Goal: Task Accomplishment & Management: Use online tool/utility

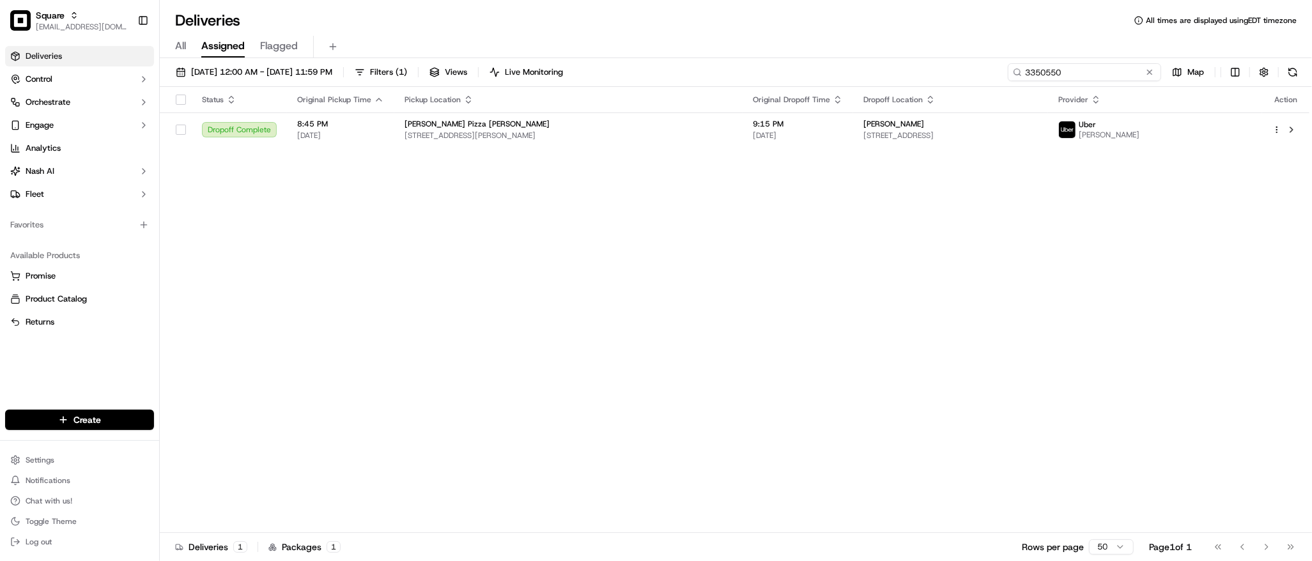
click at [1089, 80] on input "3350550" at bounding box center [1083, 72] width 153 height 18
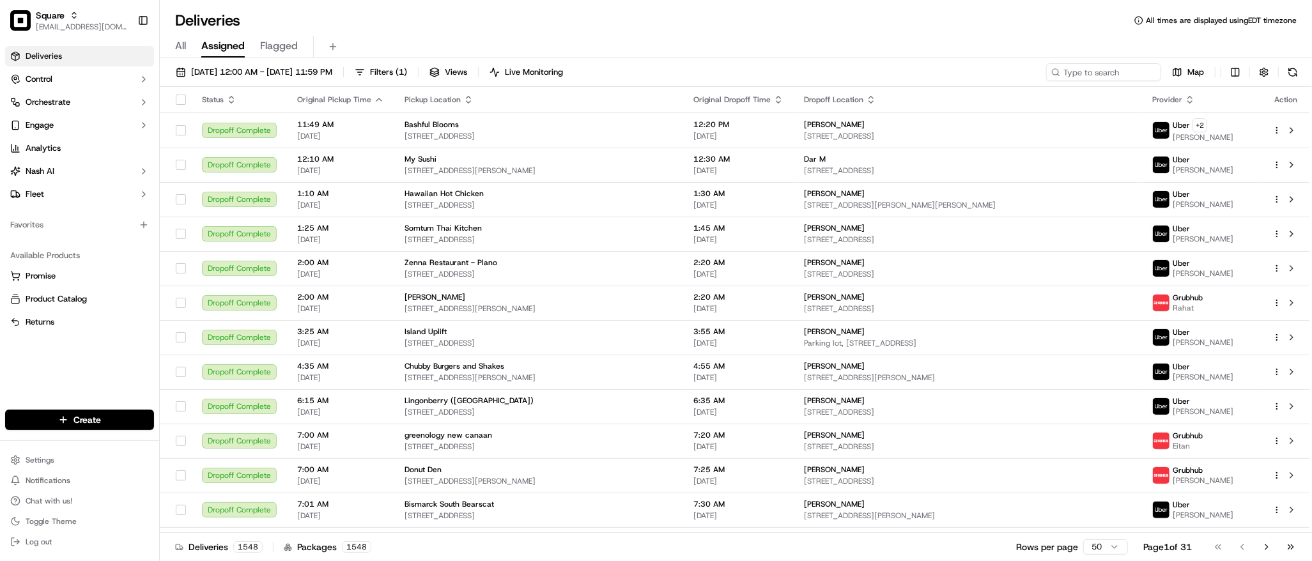
click at [996, 34] on div "All Assigned Flagged" at bounding box center [736, 44] width 1152 height 27
click at [956, 38] on div "All Assigned Flagged" at bounding box center [736, 47] width 1152 height 22
click at [1085, 75] on input at bounding box center [1083, 72] width 153 height 18
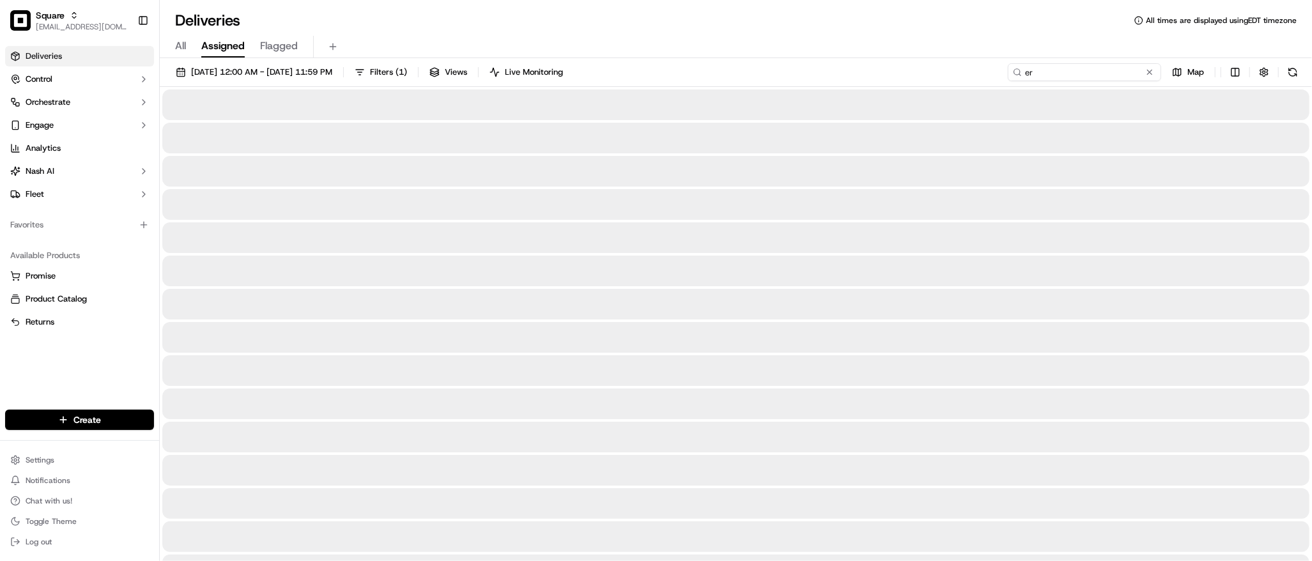
type input "e"
type input "er"
type input "e"
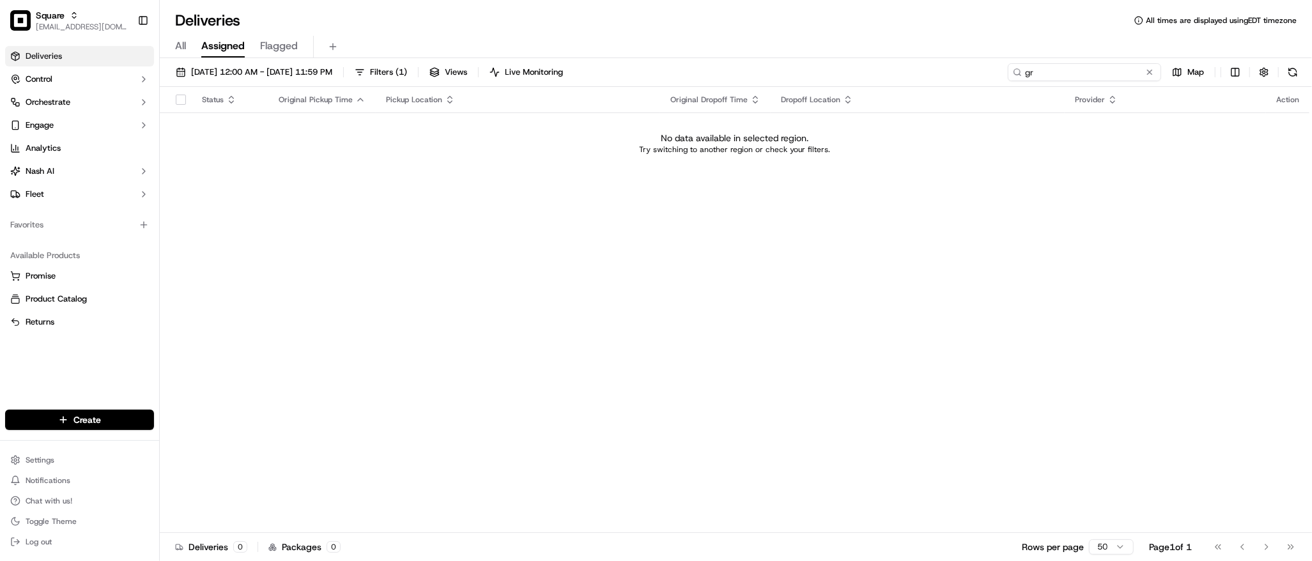
type input "g"
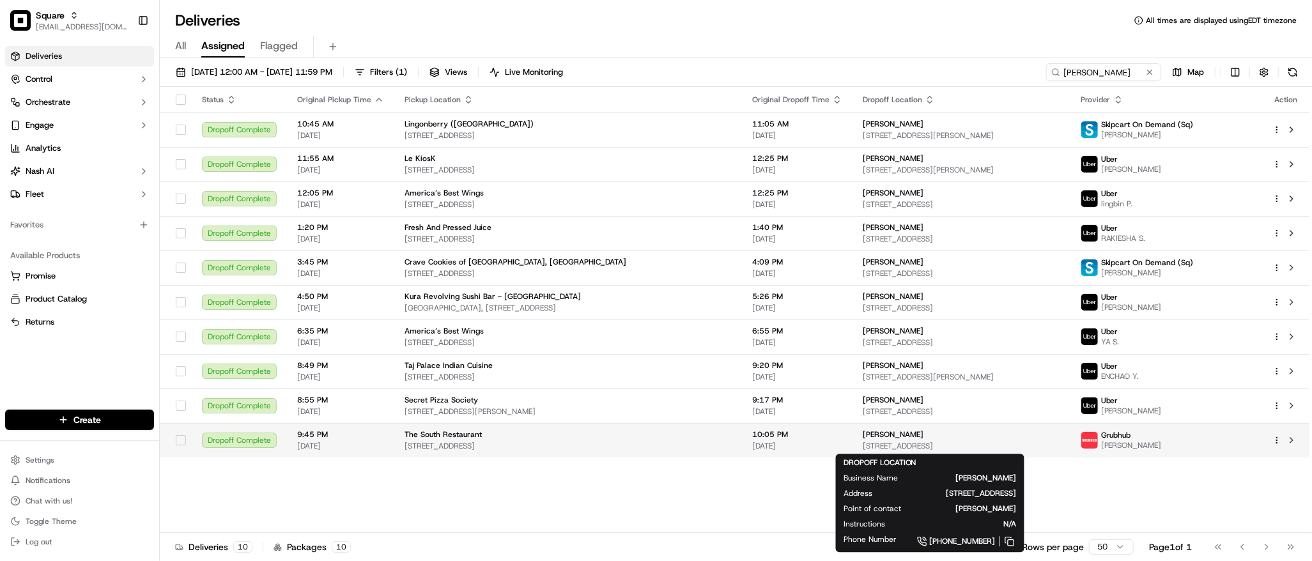
click at [862, 442] on span "[STREET_ADDRESS]" at bounding box center [960, 446] width 197 height 10
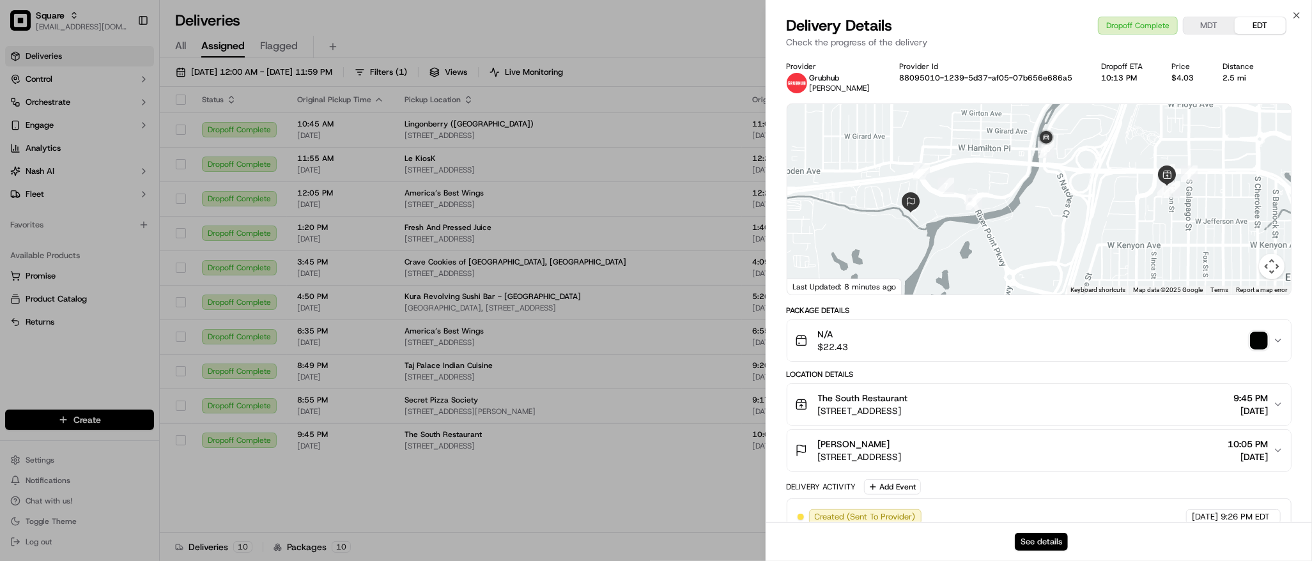
click at [1052, 545] on button "See details" at bounding box center [1040, 542] width 53 height 18
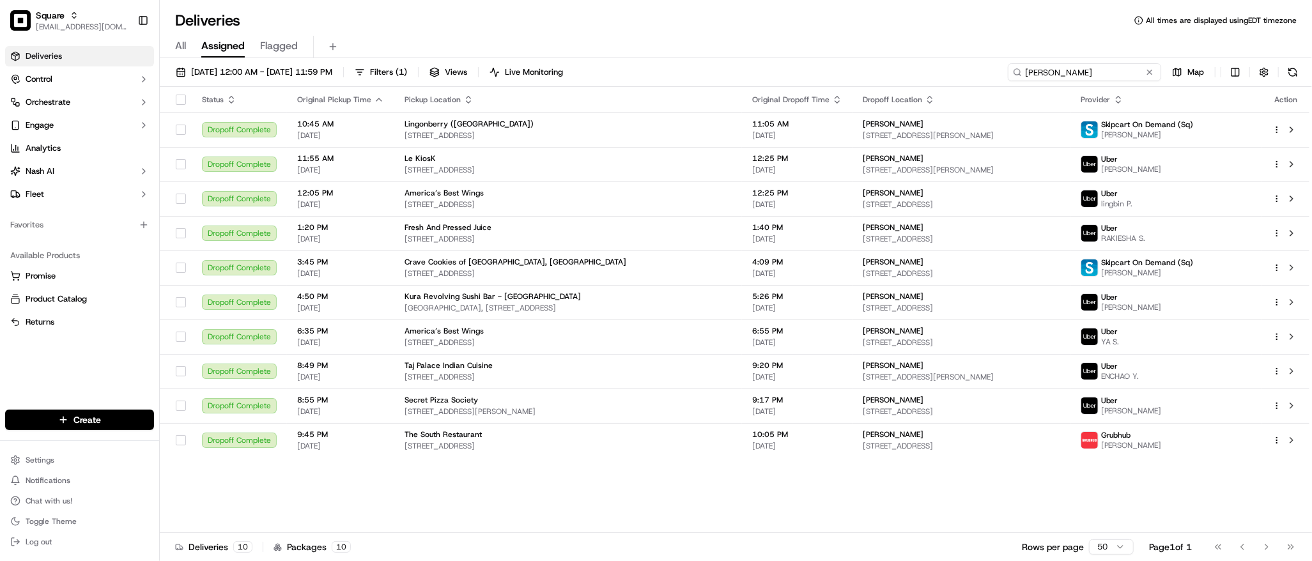
click at [1096, 70] on input "erica" at bounding box center [1083, 72] width 153 height 18
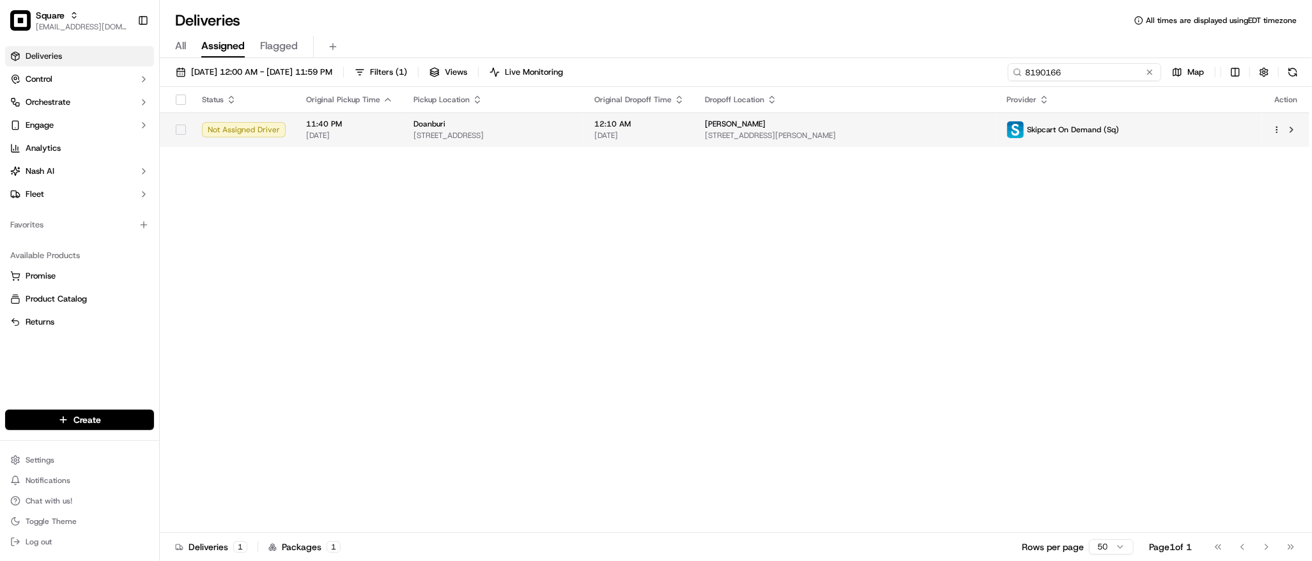
type input "8190166"
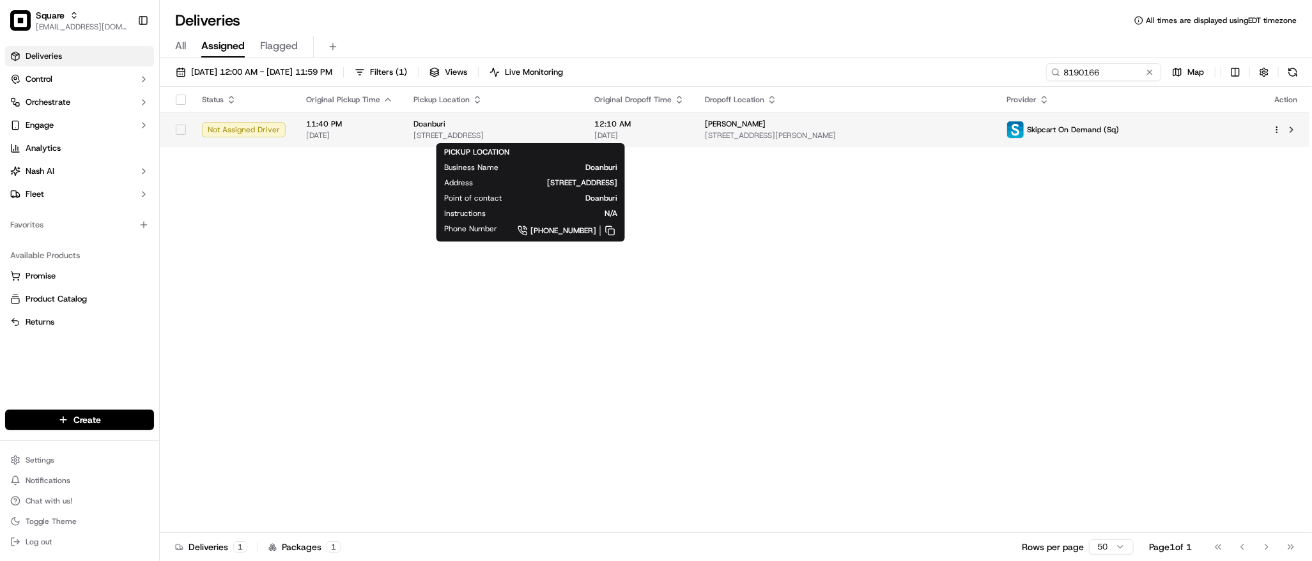
click at [574, 132] on span "110 S Rainbow Blvd 108 Suite, Las Vegas, NV 89145, USA" at bounding box center [493, 135] width 160 height 10
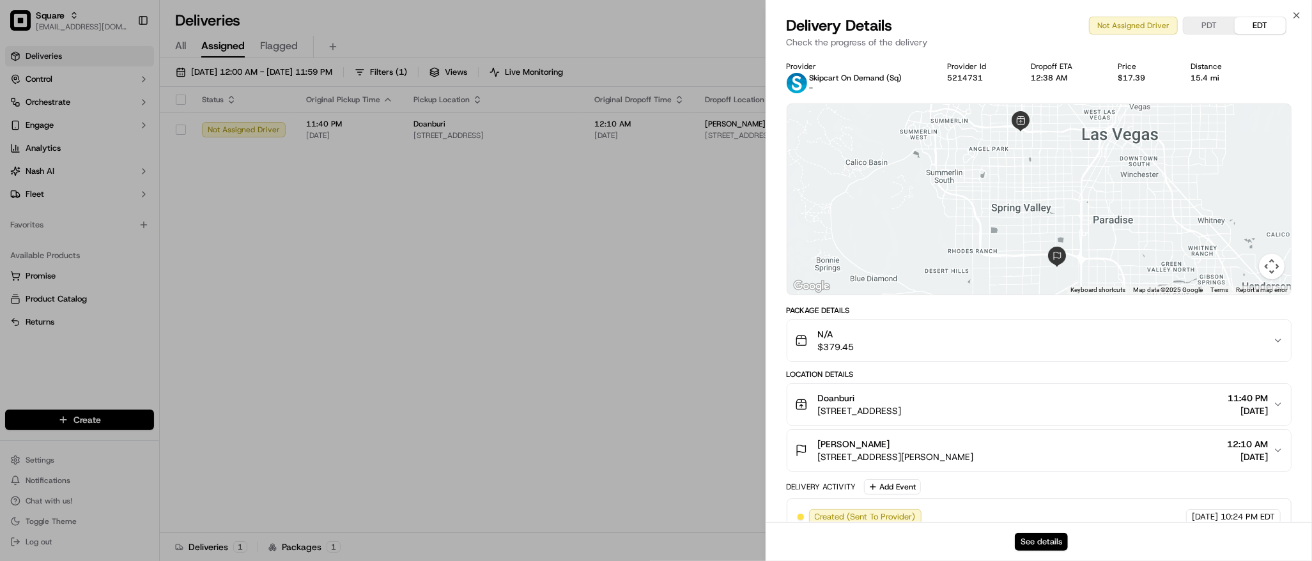
click at [1030, 535] on button "See details" at bounding box center [1040, 542] width 53 height 18
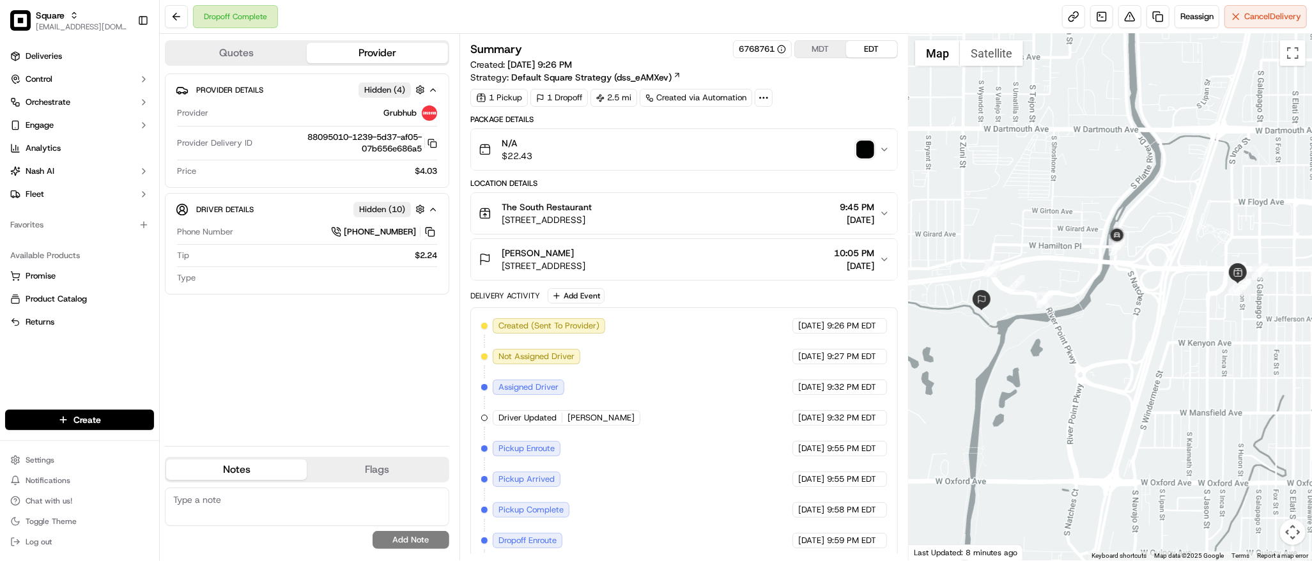
scroll to position [66, 0]
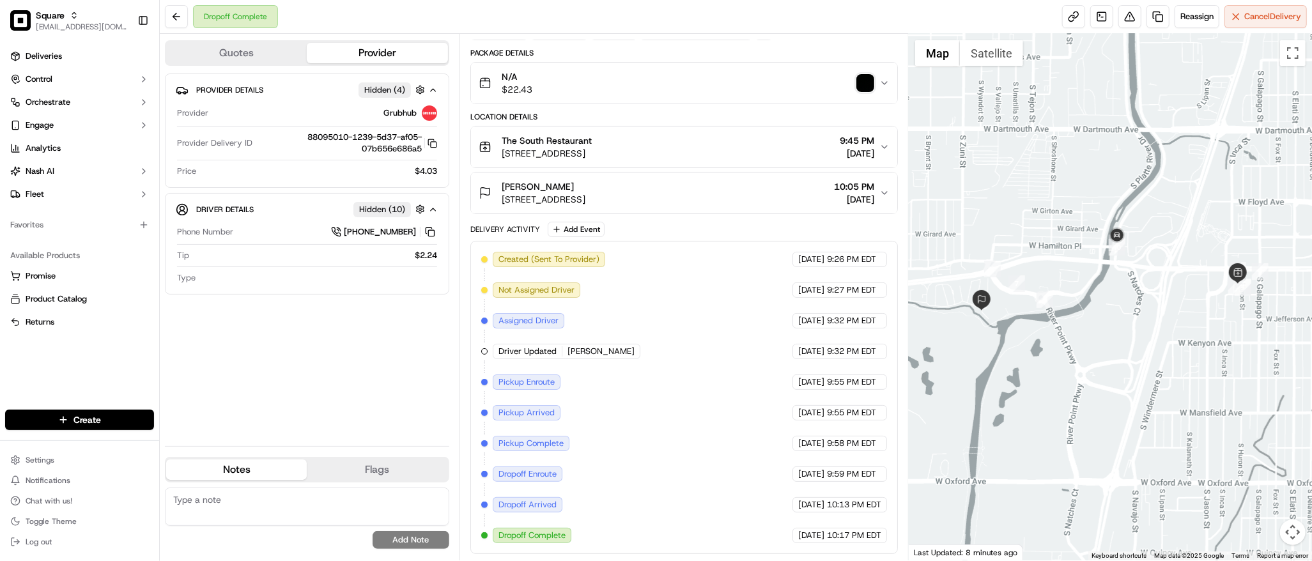
click at [861, 86] on img "button" at bounding box center [865, 83] width 18 height 18
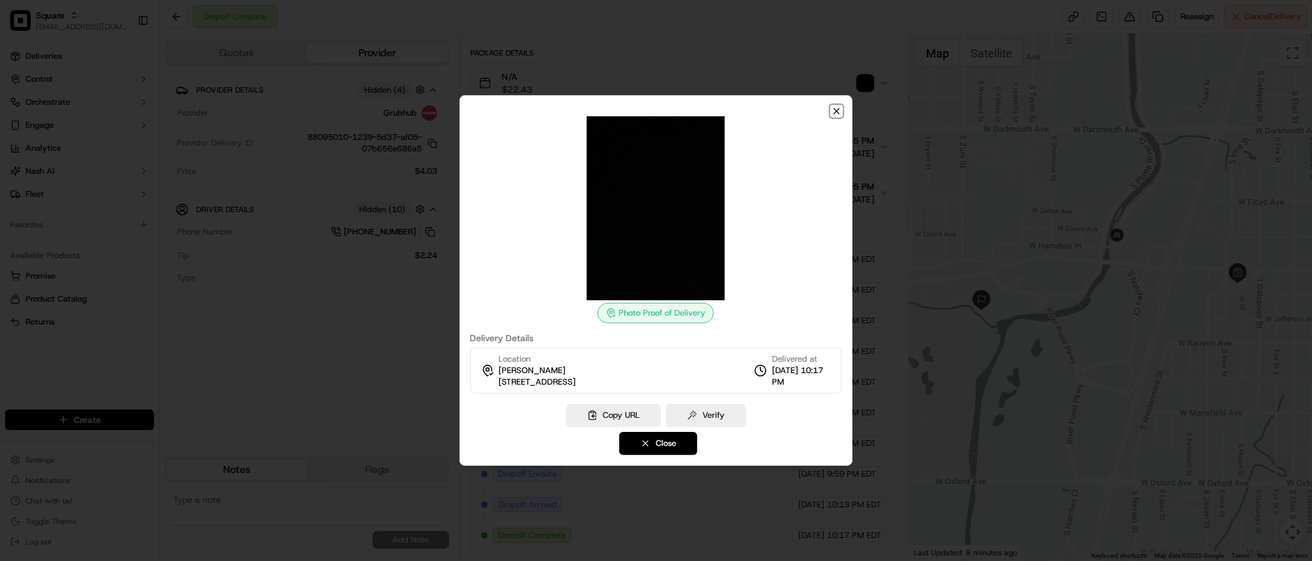
click at [836, 113] on icon "button" at bounding box center [836, 111] width 10 height 10
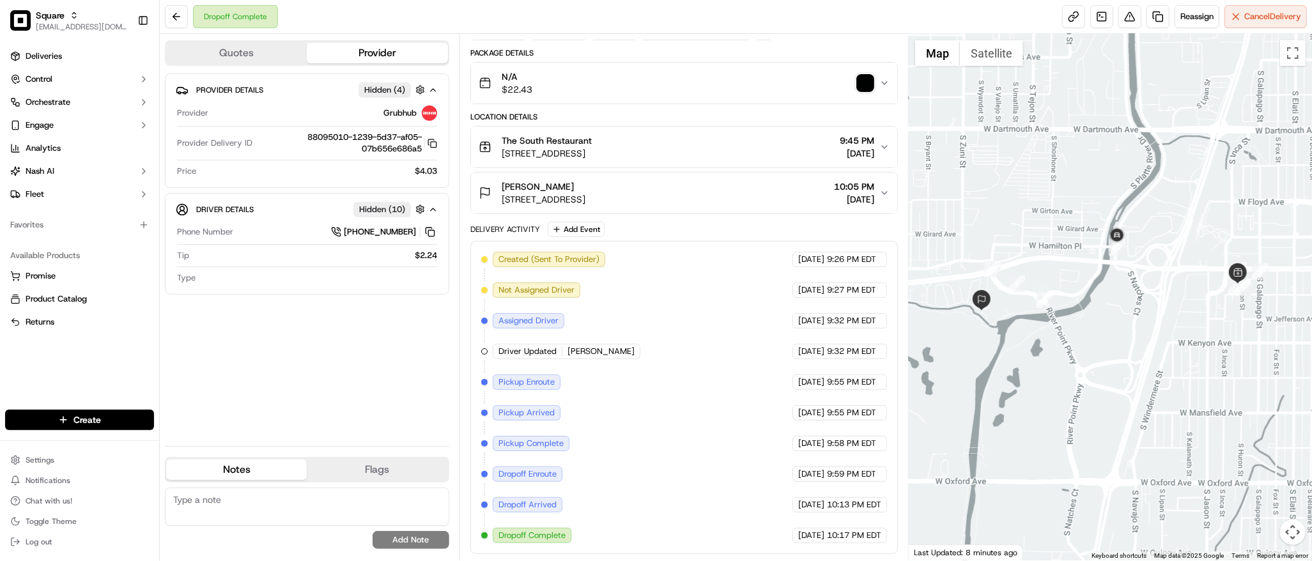
click at [830, 112] on div "Location Details" at bounding box center [683, 117] width 427 height 10
click at [879, 195] on icon "button" at bounding box center [884, 193] width 10 height 10
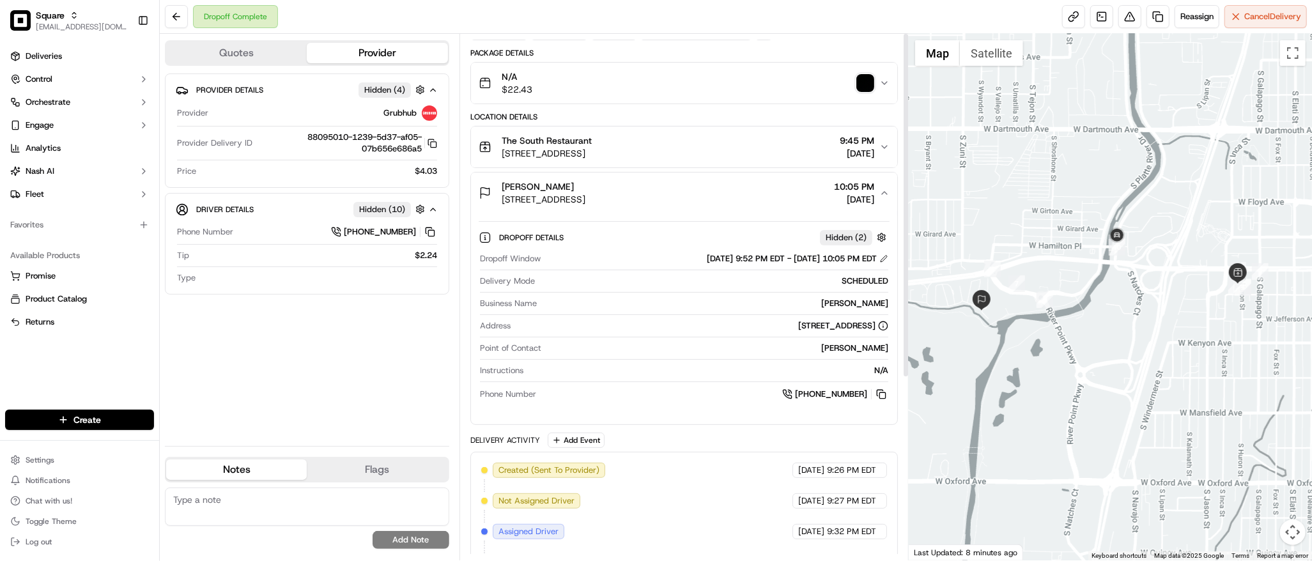
scroll to position [0, 0]
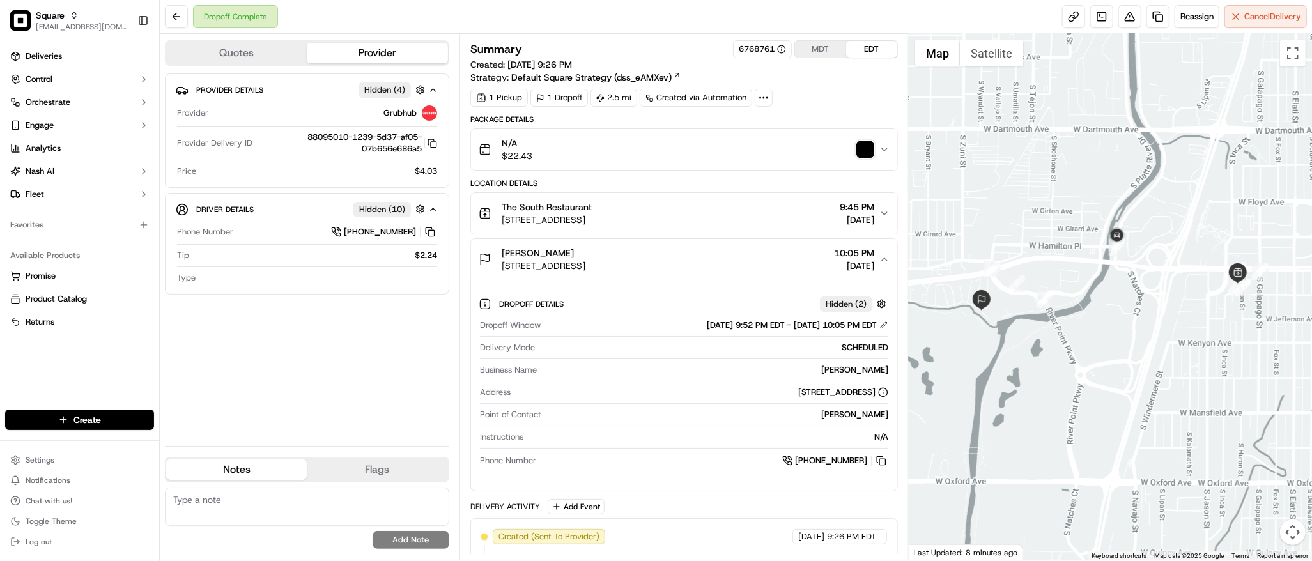
click at [713, 218] on div "The South Restaurant [STREET_ADDRESS] 9:45 PM [DATE]" at bounding box center [678, 214] width 401 height 26
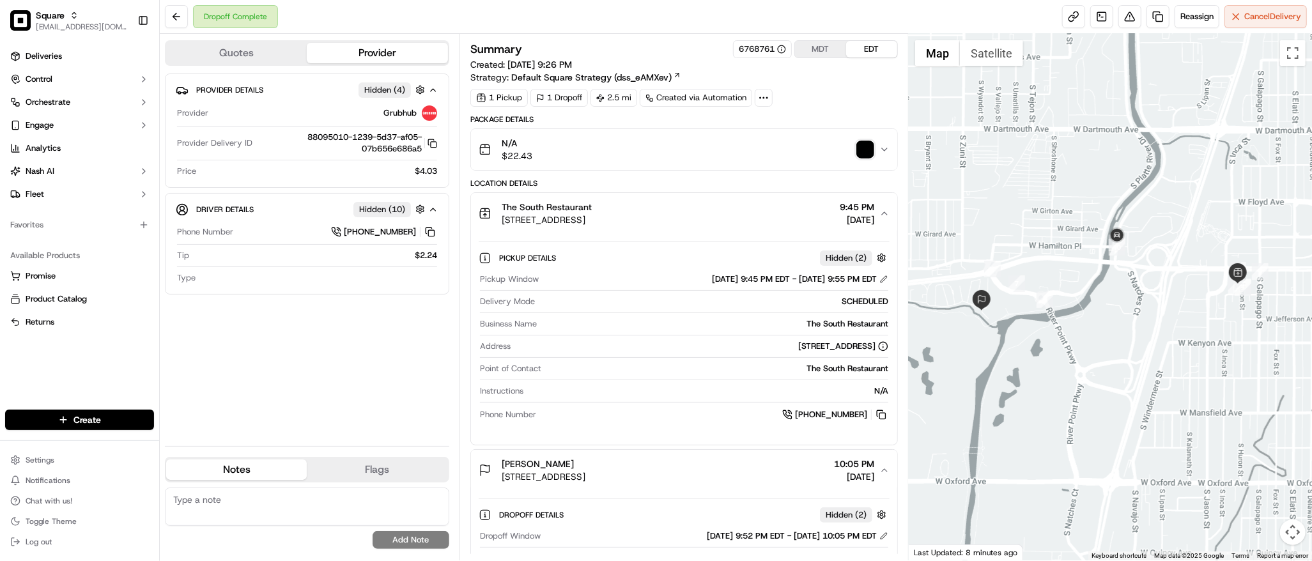
click at [395, 336] on div "Provider Details Hidden ( 4 ) Provider Grubhub Provider Delivery ID 88095010-12…" at bounding box center [307, 254] width 284 height 362
click at [326, 502] on textarea at bounding box center [307, 506] width 284 height 38
paste textarea "**Caller Information: End Customer **Reason for Call: order was marked as deliv…"
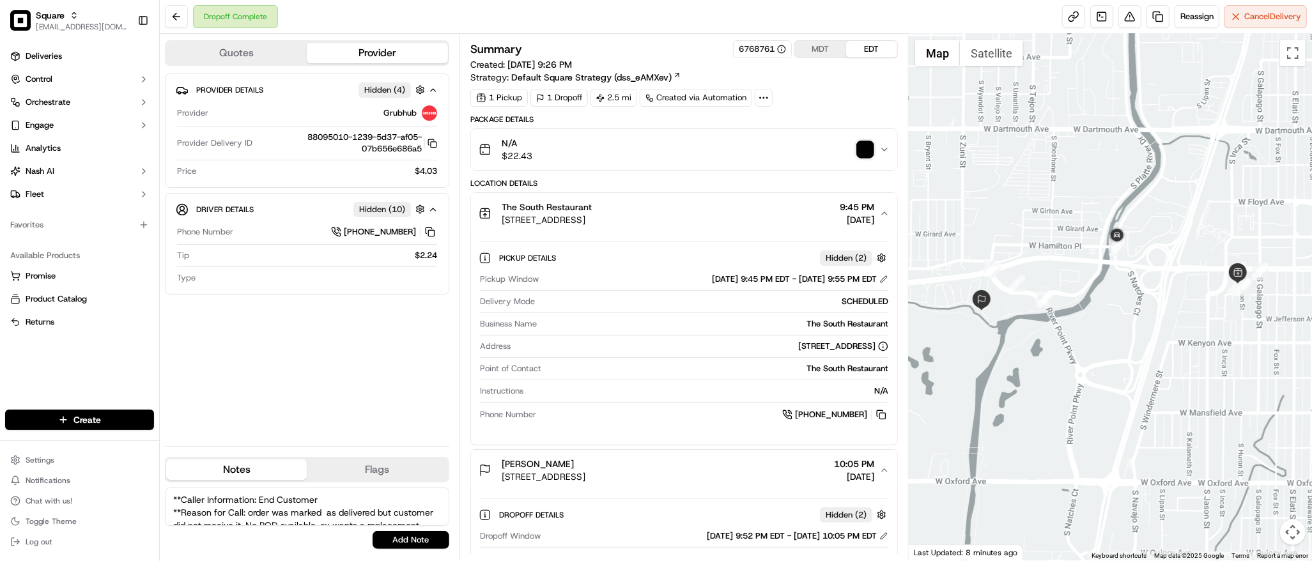
scroll to position [69, 0]
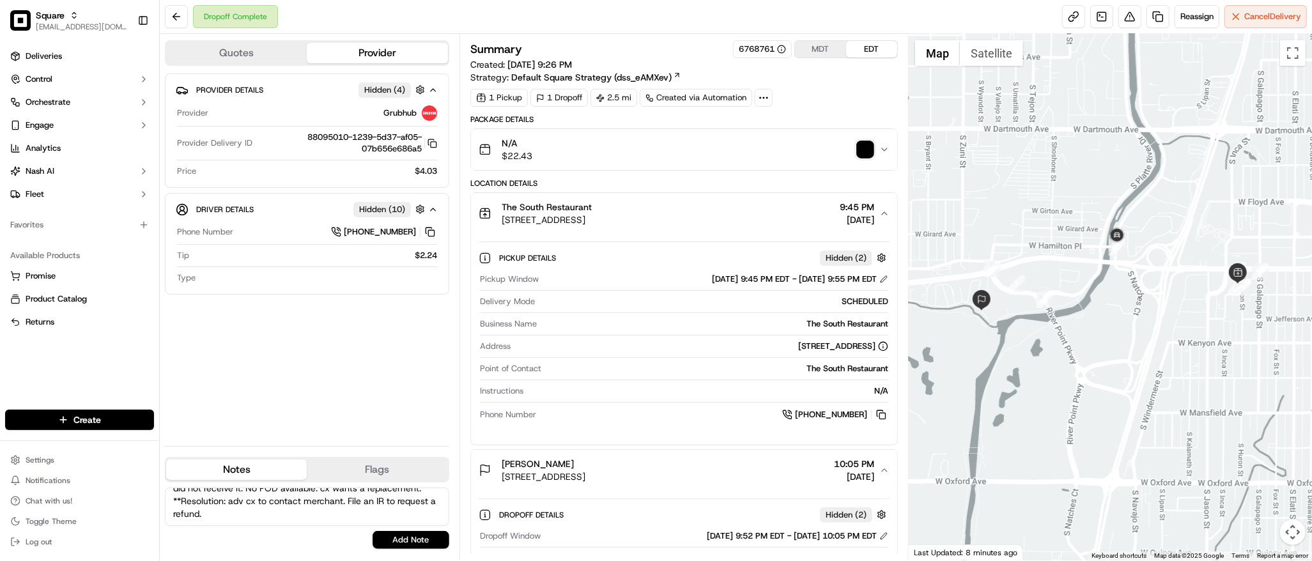
click at [341, 502] on textarea "**Caller Information: End Customer **Reason for Call: order was marked as deliv…" at bounding box center [307, 506] width 284 height 38
type textarea "**Caller Information: End Customer **Reason for Call: order was marked as deliv…"
click at [392, 539] on button "Add Note" at bounding box center [410, 540] width 77 height 18
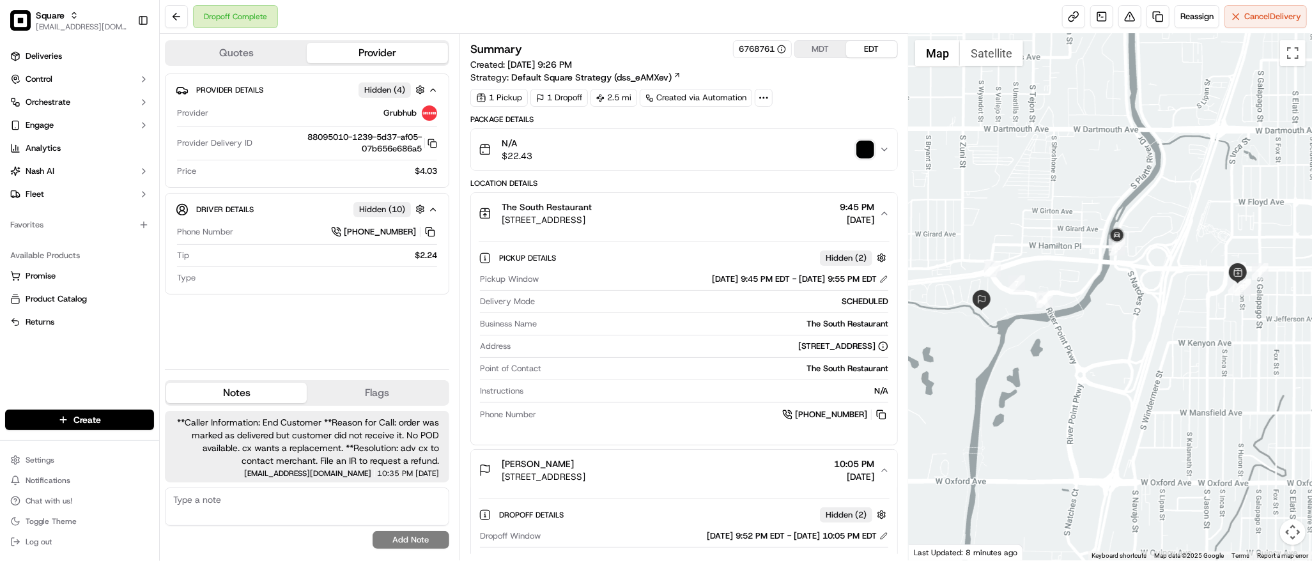
click at [1054, 330] on div at bounding box center [1109, 297] width 403 height 526
click at [1128, 15] on button at bounding box center [1129, 16] width 23 height 23
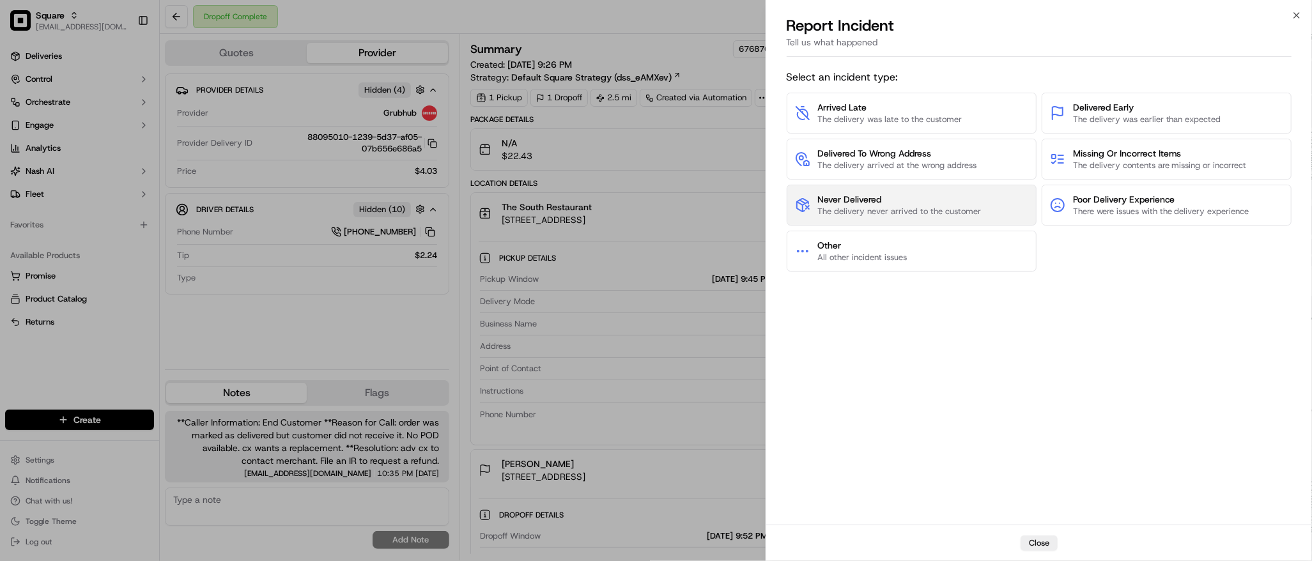
click at [931, 208] on span "The delivery never arrived to the customer" at bounding box center [900, 211] width 164 height 11
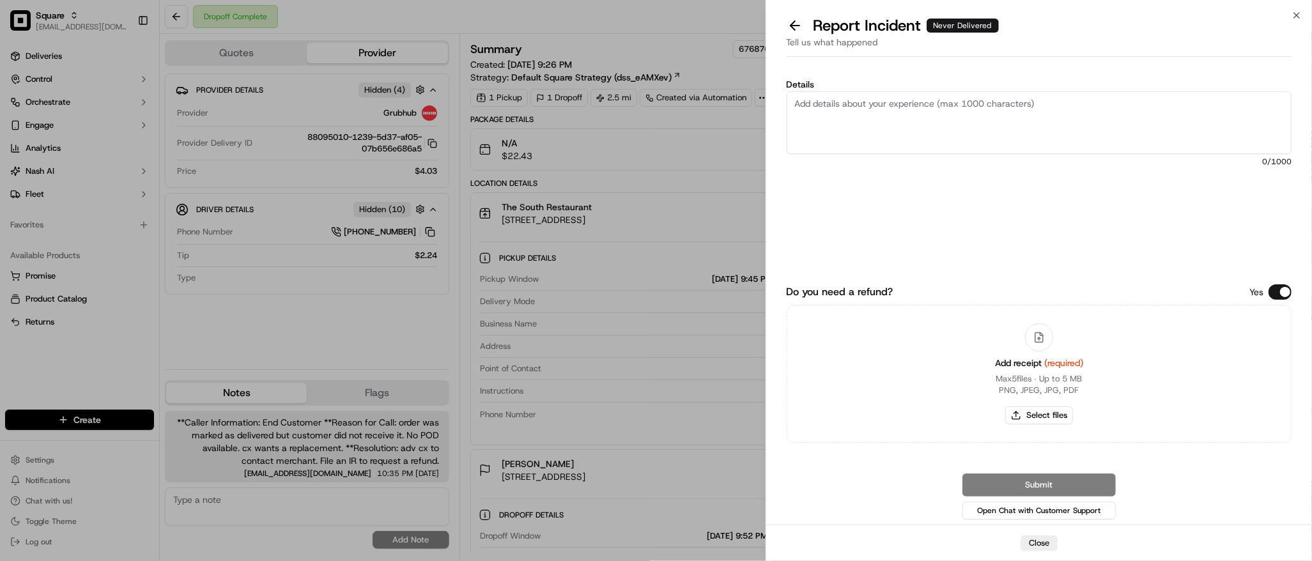
click at [1281, 292] on button "Do you need a refund?" at bounding box center [1279, 291] width 23 height 15
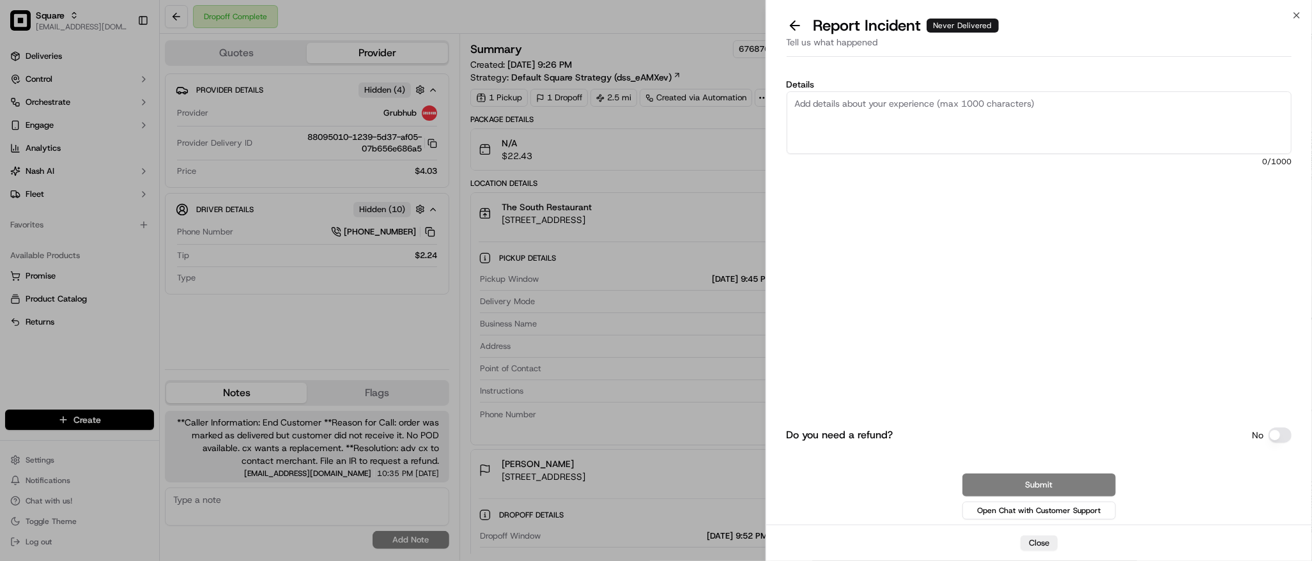
click at [981, 113] on textarea "Details" at bounding box center [1038, 122] width 505 height 63
paste textarea "order was marked as delivered but customer did not receive it. No POD available…"
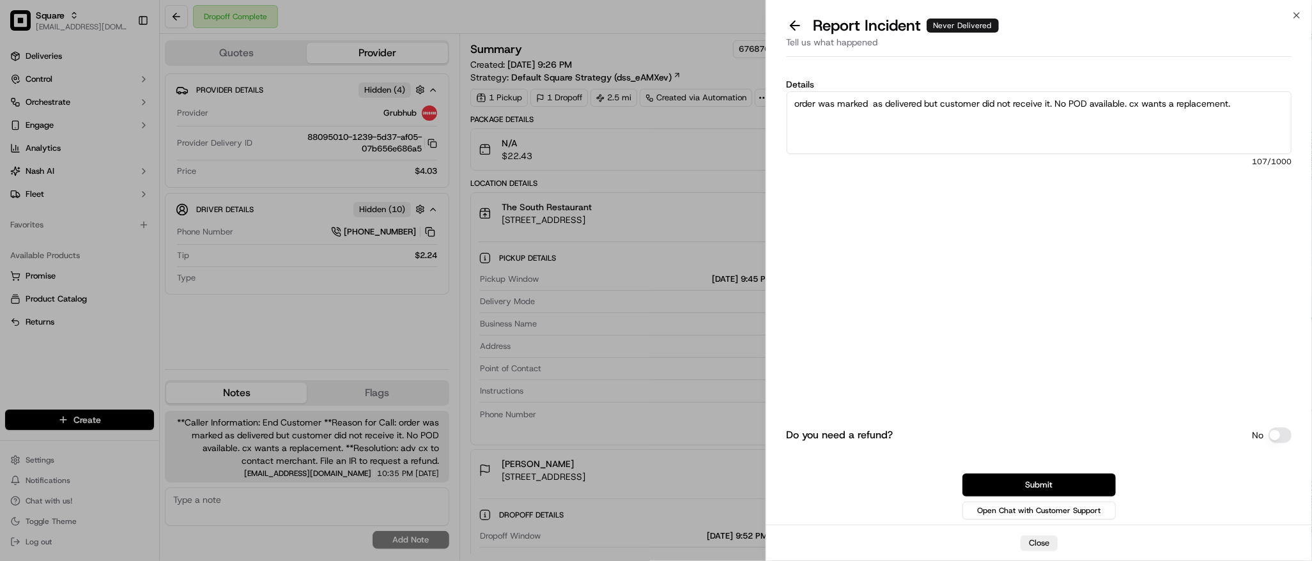
click at [1254, 105] on textarea "order was marked as delivered but customer did not receive it. No POD available…" at bounding box center [1038, 122] width 505 height 63
type textarea "order was marked as delivered but customer did not receive it. No POD available…"
click at [1063, 484] on button "Submit" at bounding box center [1038, 484] width 153 height 23
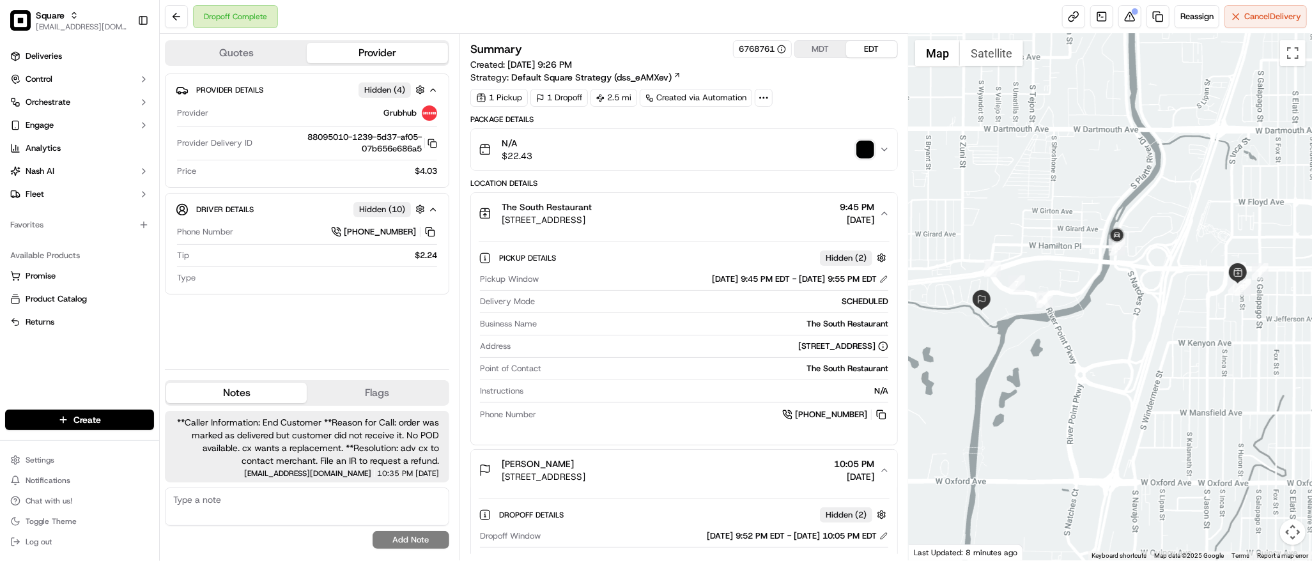
click at [770, 124] on div "Package Details" at bounding box center [683, 119] width 427 height 10
click at [887, 210] on icon "button" at bounding box center [884, 213] width 10 height 10
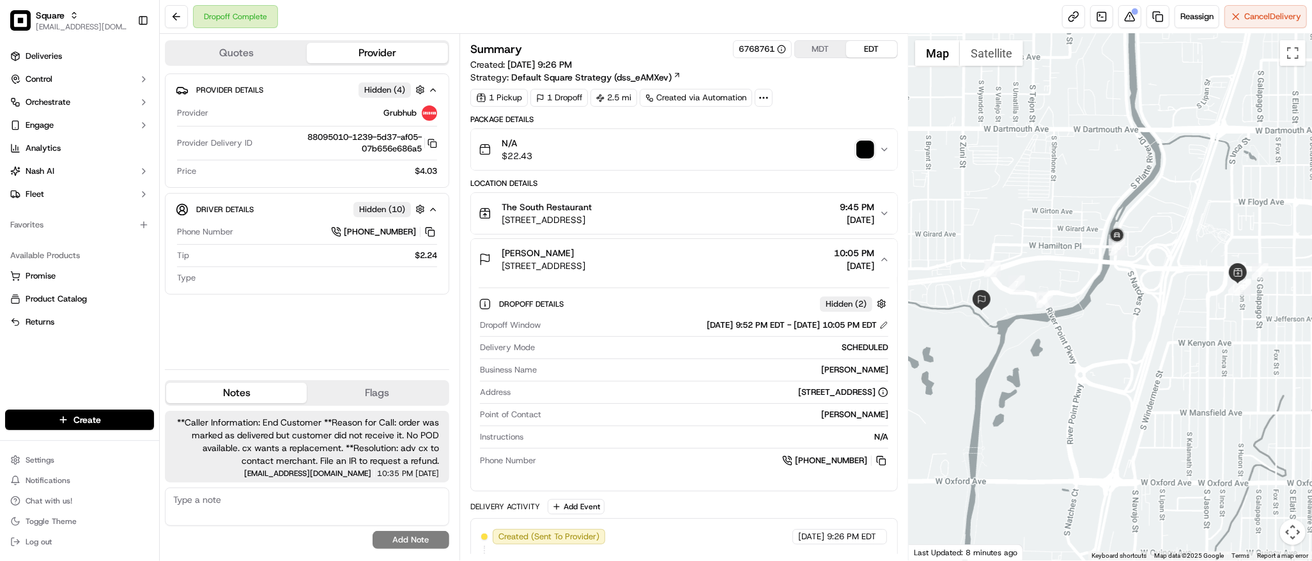
click at [1127, 77] on div at bounding box center [1109, 297] width 403 height 526
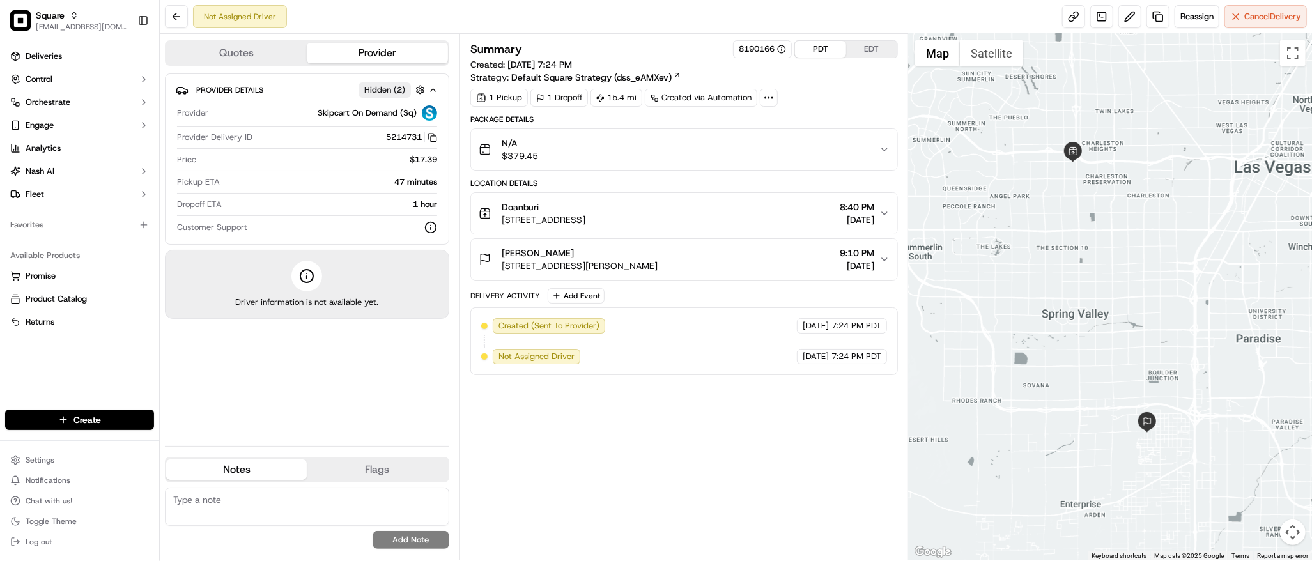
click at [818, 52] on button "PDT" at bounding box center [820, 49] width 51 height 17
click at [644, 473] on div "Summary 8190166 PDT EDT Created: 09/15/2025 7:24 PM Strategy: Default Square St…" at bounding box center [683, 297] width 427 height 514
click at [1153, 89] on div at bounding box center [1109, 297] width 403 height 526
click at [876, 263] on div "Corinna Lai 7345 S Ullom Dr, Las Vegas, NV 89139, USA 9:10 PM 09/15/2025" at bounding box center [678, 260] width 401 height 26
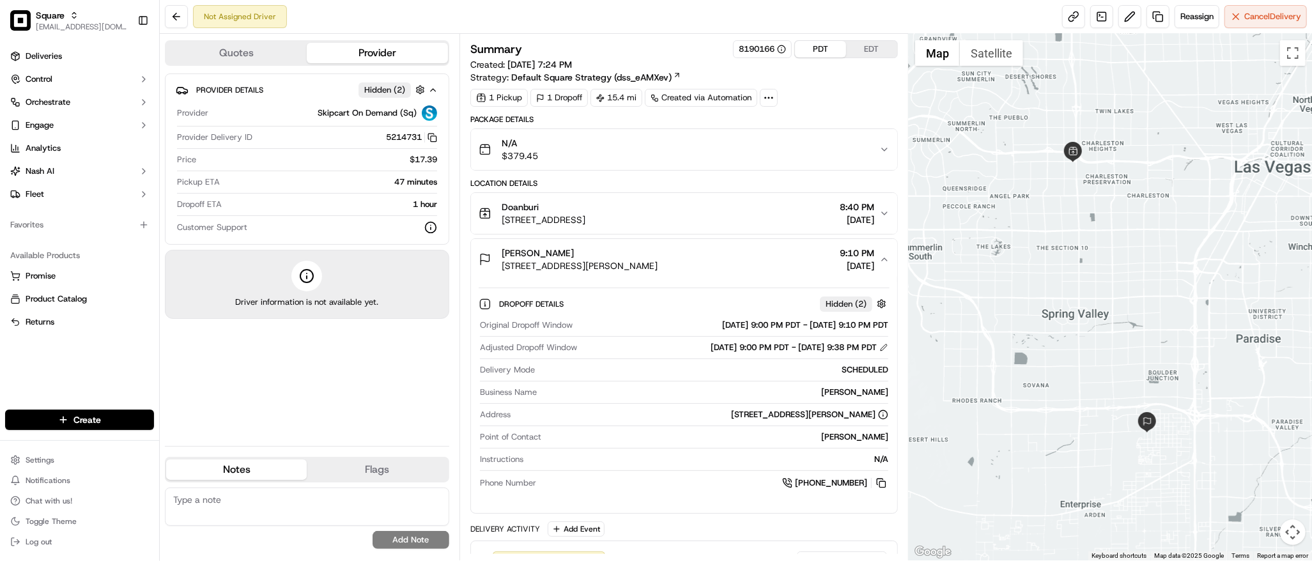
click at [876, 263] on div "Corinna Lai 7345 S Ullom Dr, Las Vegas, NV 89139, USA 9:10 PM 09/15/2025" at bounding box center [678, 260] width 401 height 26
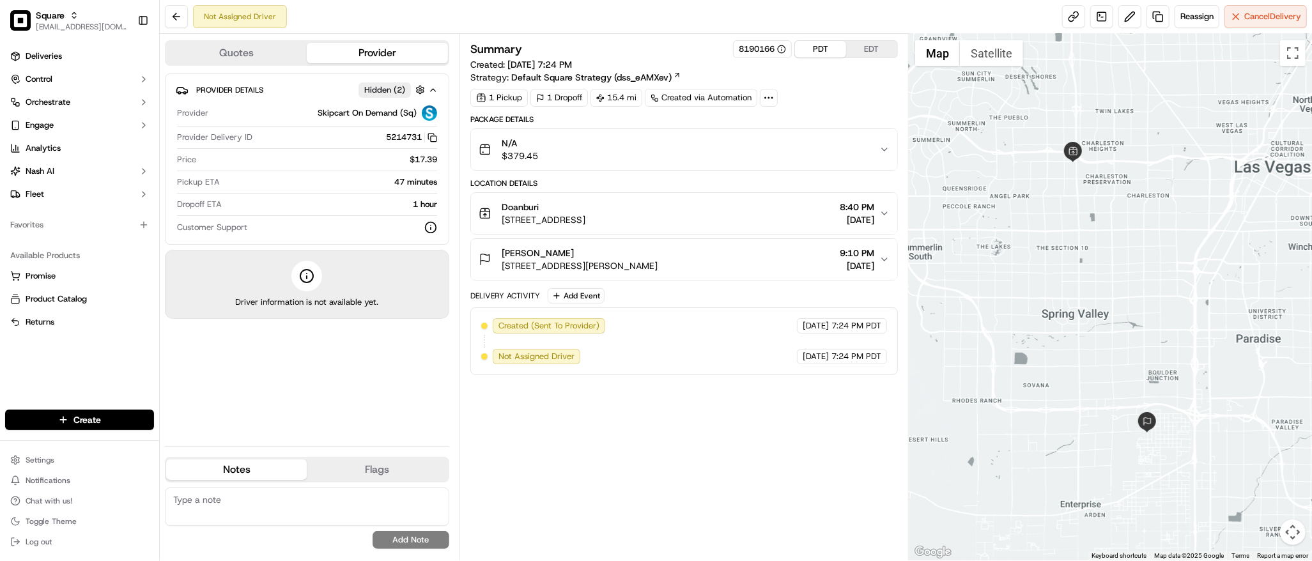
click at [878, 258] on div "Corinna Lai 7345 S Ullom Dr, Las Vegas, NV 89139, USA 9:10 PM 09/15/2025" at bounding box center [678, 260] width 401 height 26
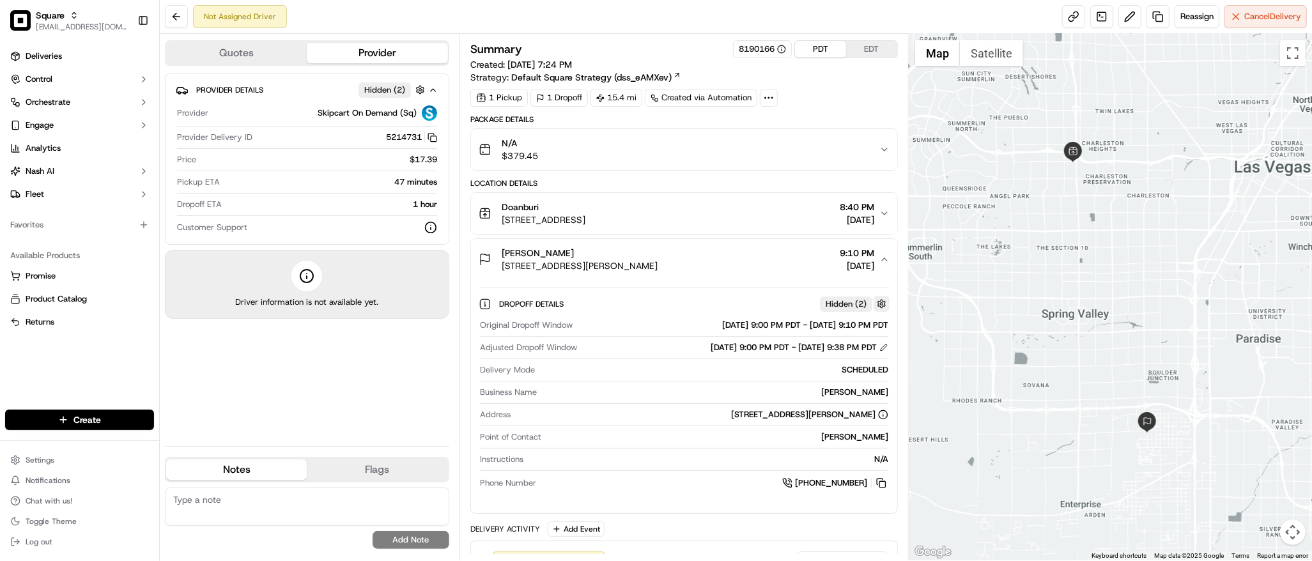
click at [879, 304] on button "button" at bounding box center [881, 304] width 16 height 16
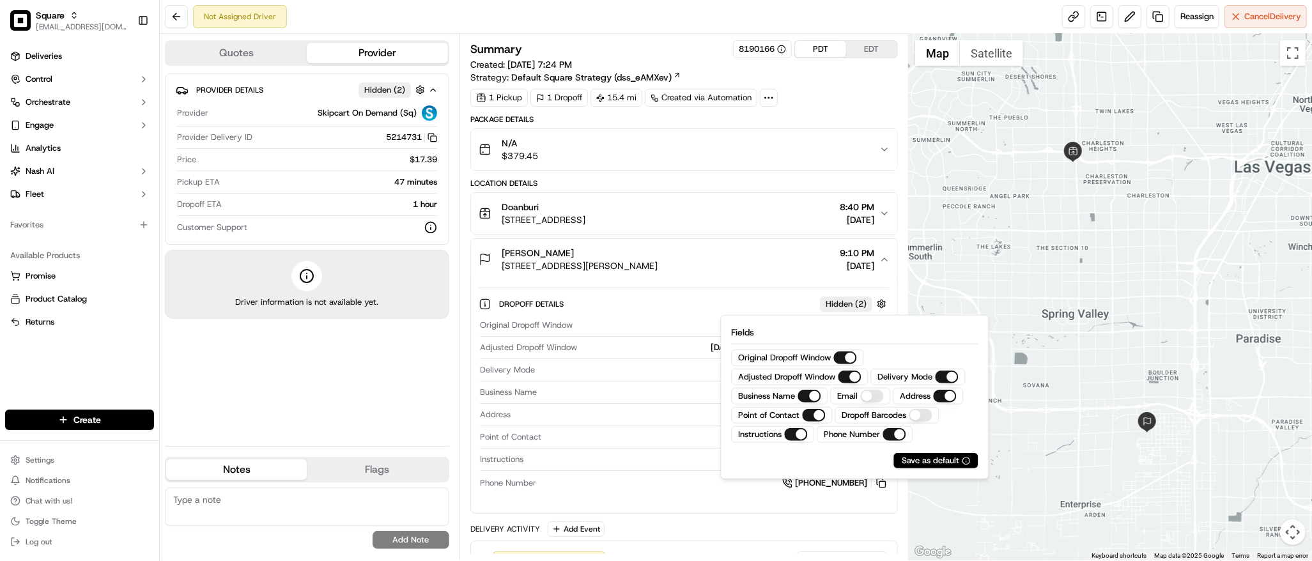
click at [644, 310] on div "Dropoff Details Hidden ( 2 )" at bounding box center [694, 304] width 390 height 16
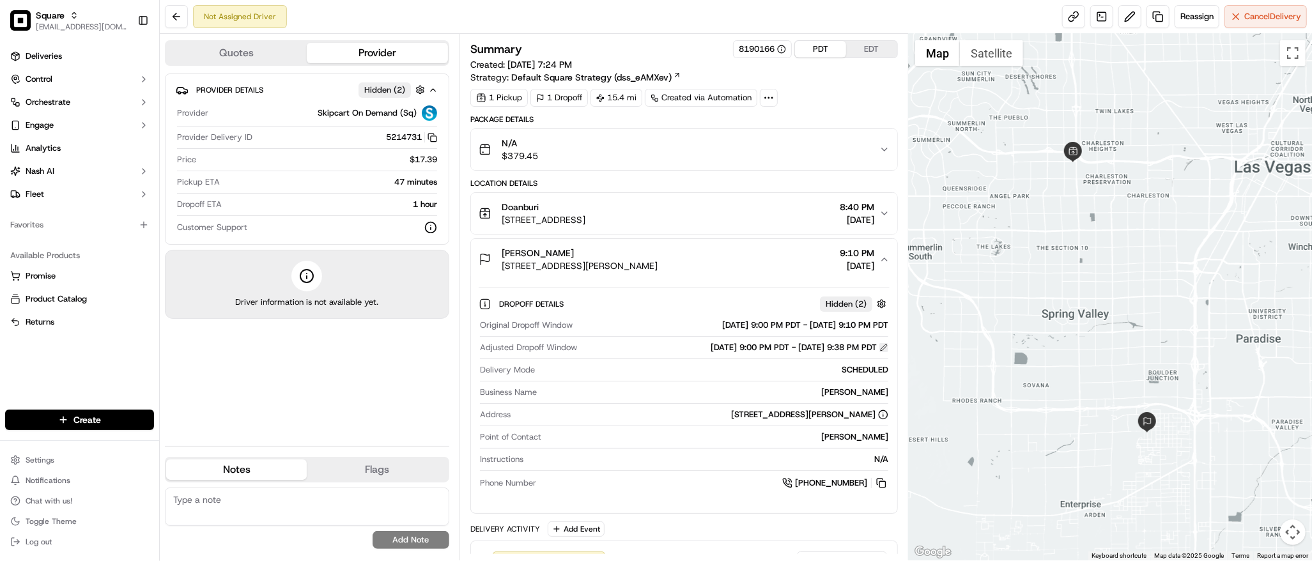
click at [879, 344] on button at bounding box center [883, 347] width 9 height 9
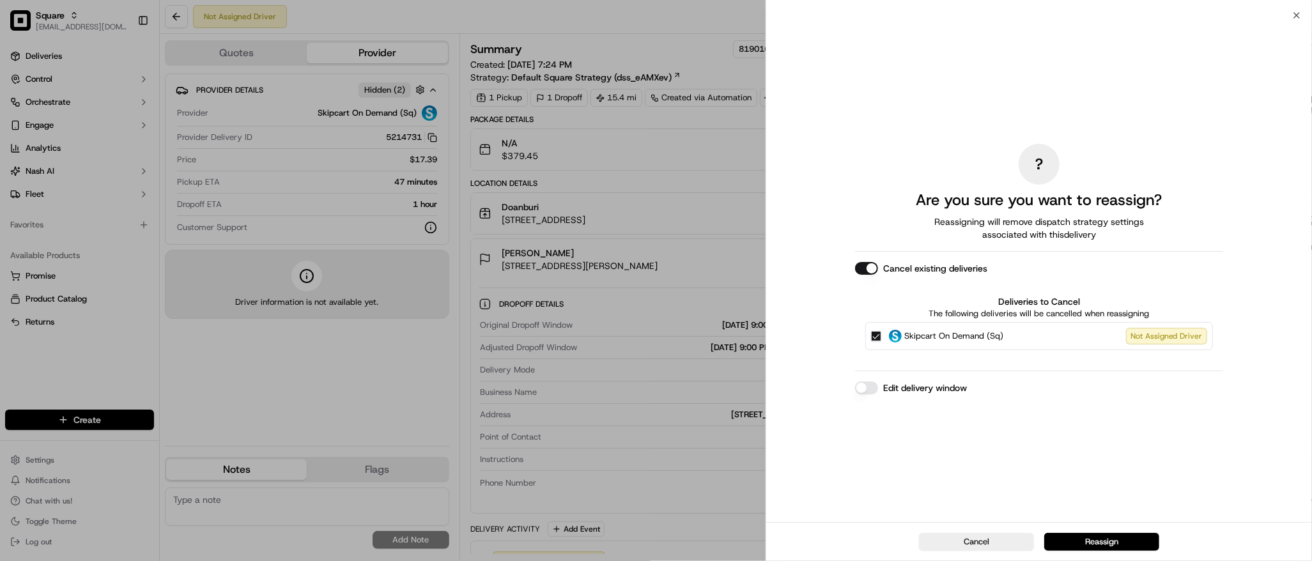
click at [862, 386] on button "Edit delivery window" at bounding box center [866, 387] width 23 height 13
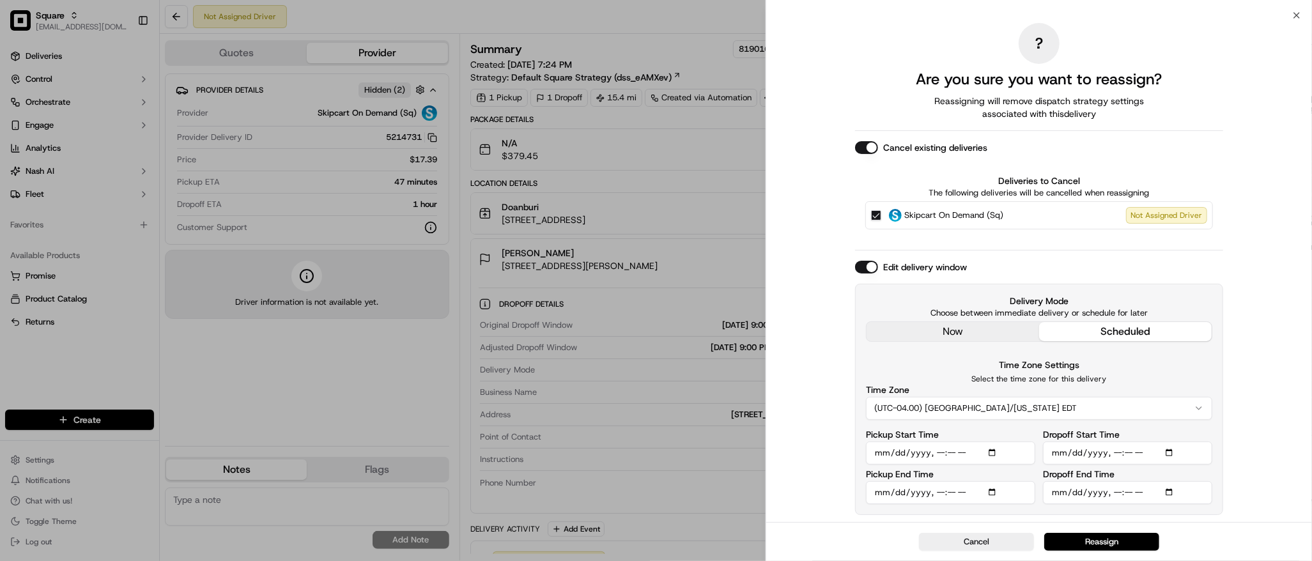
click at [1218, 177] on div "Deliveries to Cancel The following deliveries will be cancelled when reassignin…" at bounding box center [1039, 201] width 368 height 75
click at [1215, 163] on div "Cancel existing deliveries Deliveries to Cancel The following deliveries will b…" at bounding box center [1039, 190] width 368 height 98
click at [1261, 283] on div "? Are you sure you want to reassign? Reassigning will remove dispatch strategy …" at bounding box center [1039, 268] width 546 height 507
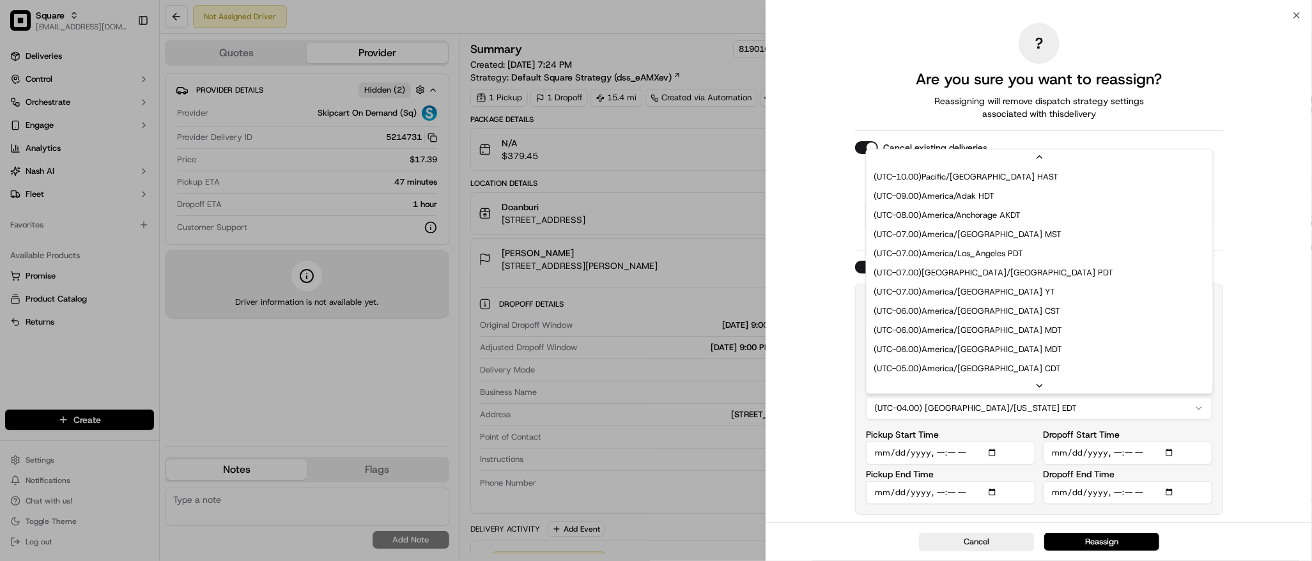
click at [1039, 410] on button "(UTC-04.00) America/New York EDT" at bounding box center [1039, 408] width 346 height 23
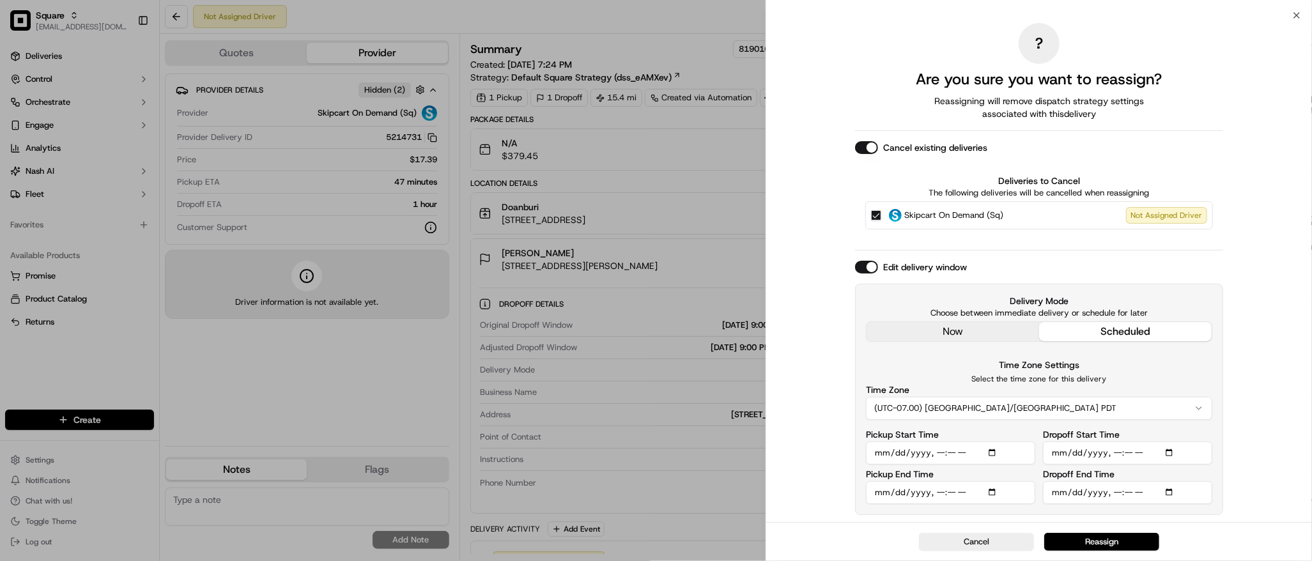
click at [996, 454] on input "Pickup Start Time" at bounding box center [950, 452] width 169 height 23
type input "2025-09-15T21:20"
click at [1178, 238] on div "Deliveries to Cancel The following deliveries will be cancelled when reassignin…" at bounding box center [1039, 201] width 368 height 75
click at [997, 489] on input "Pickup End Time" at bounding box center [950, 492] width 169 height 23
type input "2025-09-15T21:30"
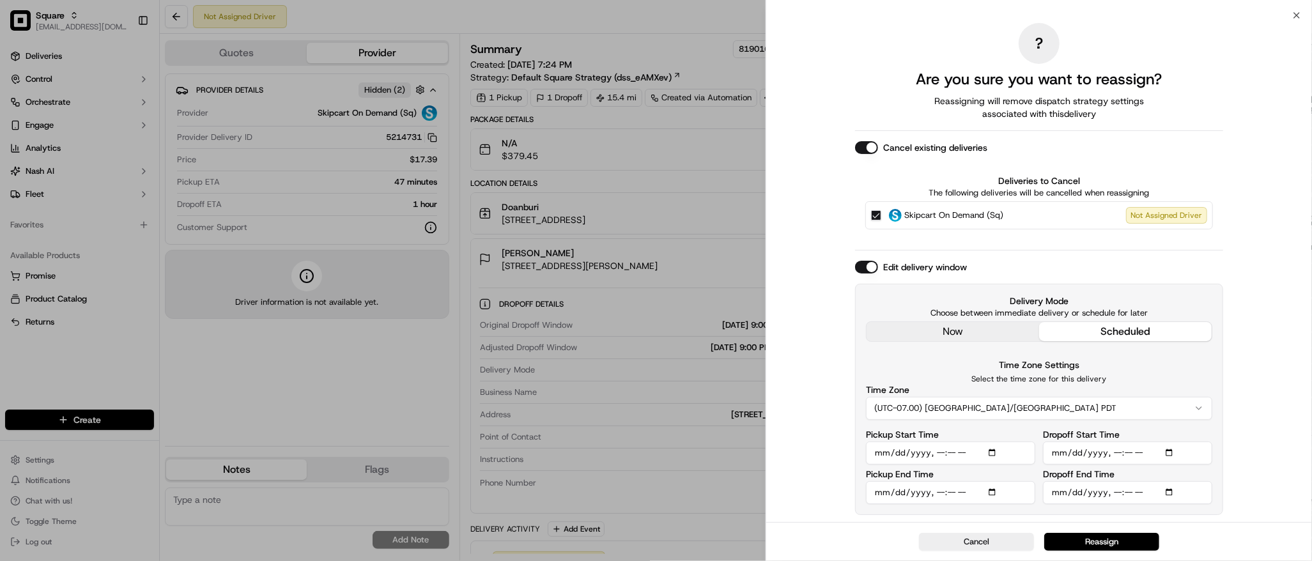
click at [1246, 245] on div "? Are you sure you want to reassign? Reassigning will remove dispatch strategy …" at bounding box center [1039, 268] width 546 height 507
click at [1167, 453] on input "Dropoff Start Time" at bounding box center [1127, 452] width 169 height 23
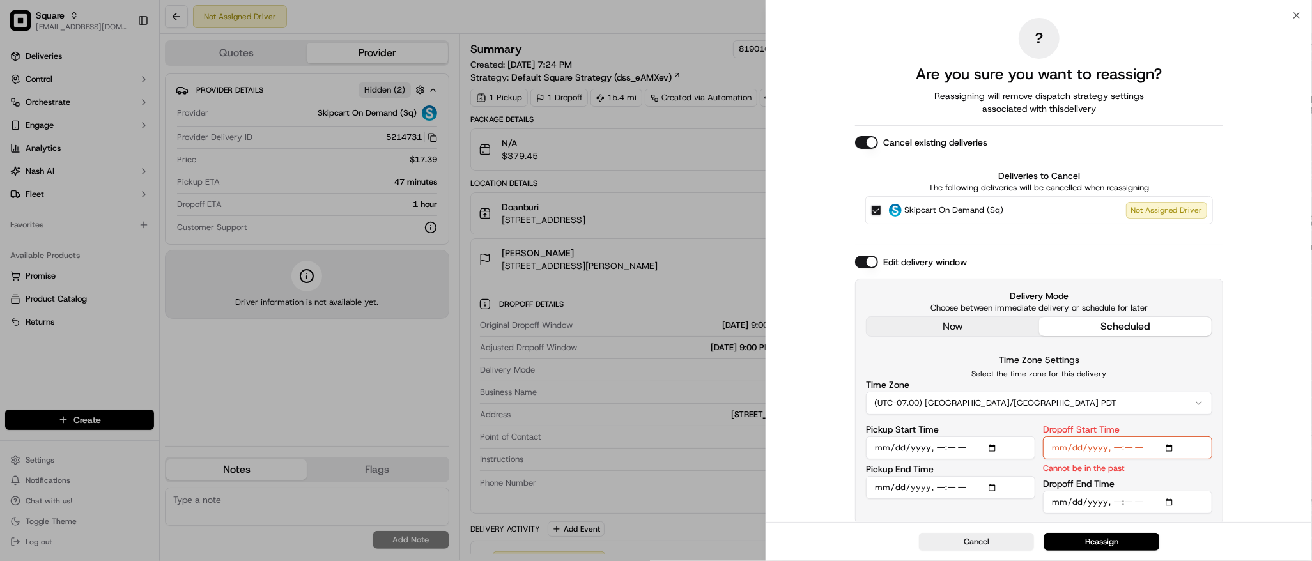
type input "2025-09-15T09:40"
click at [1267, 219] on div "? Are you sure you want to reassign? Reassigning will remove dispatch strategy …" at bounding box center [1039, 271] width 546 height 512
click at [1172, 499] on input "Dropoff End Time" at bounding box center [1127, 502] width 169 height 23
type input "2025-09-15T21:50"
click at [1265, 249] on div "? Are you sure you want to reassign? Reassigning will remove dispatch strategy …" at bounding box center [1039, 271] width 546 height 512
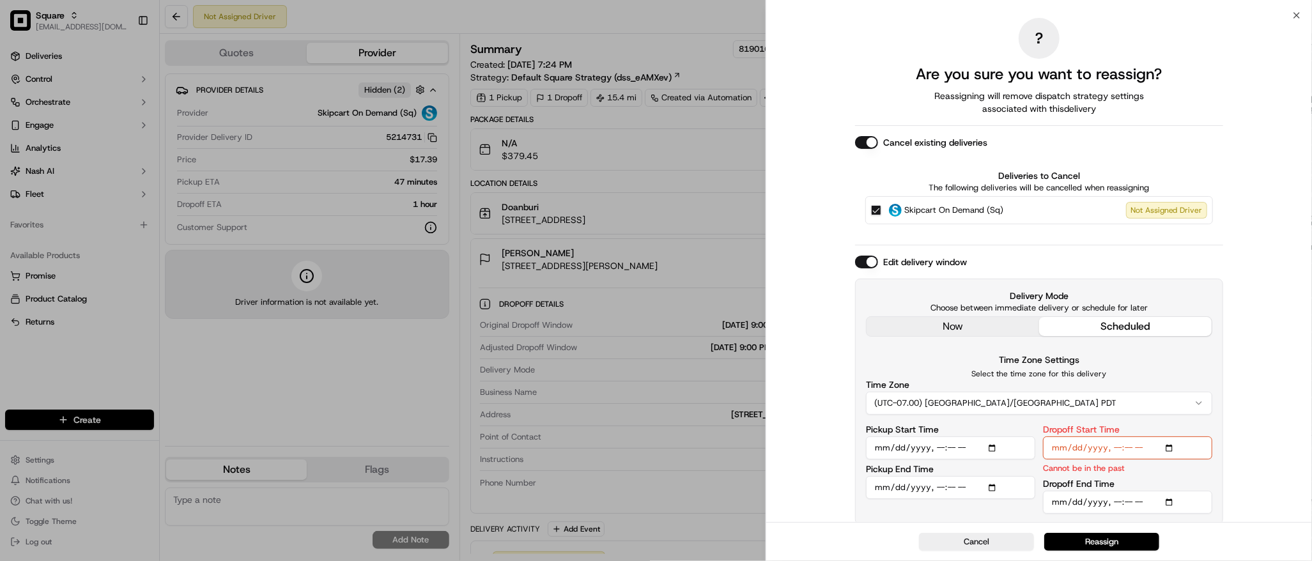
click at [1175, 446] on input "Dropoff Start Time" at bounding box center [1127, 447] width 169 height 23
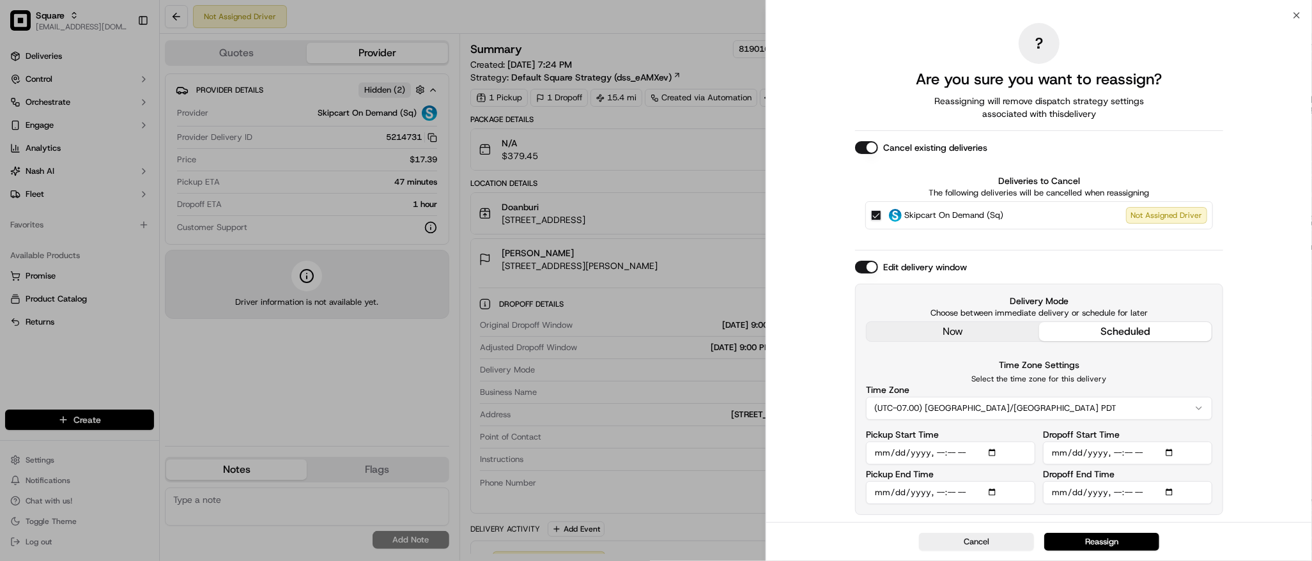
type input "2025-09-15T21:40"
click at [1250, 187] on div "? Are you sure you want to reassign? Reassigning will remove dispatch strategy …" at bounding box center [1039, 268] width 546 height 507
click at [1117, 542] on button "Reassign" at bounding box center [1101, 542] width 115 height 18
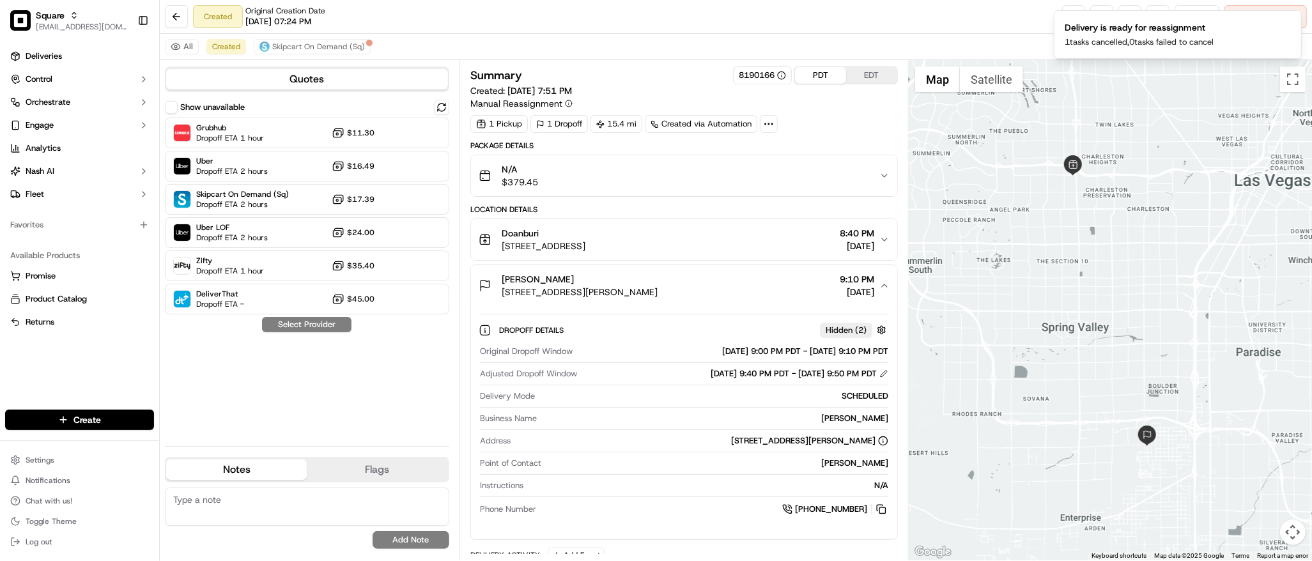
click at [333, 501] on textarea at bounding box center [307, 506] width 284 height 38
paste textarea "**Caller Information: Merchant **Reason for Call: request to change PU time to …"
type textarea "**Caller Information: Merchant **Reason for Call: request to change PU time to …"
click at [391, 542] on button "Add Note" at bounding box center [410, 540] width 77 height 18
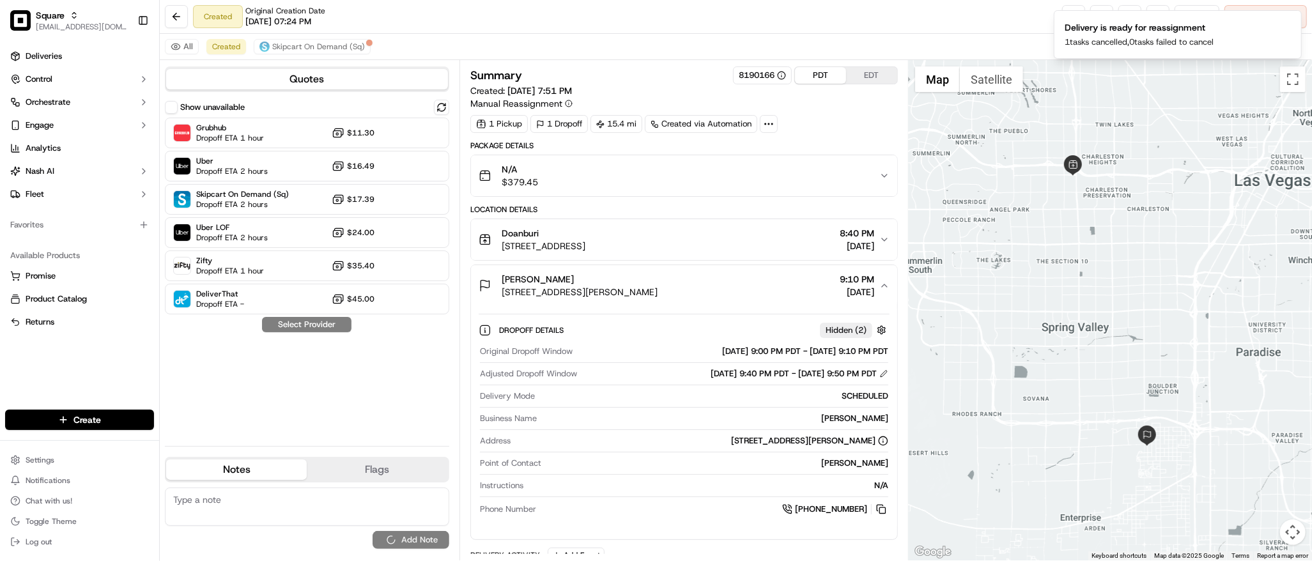
scroll to position [0, 0]
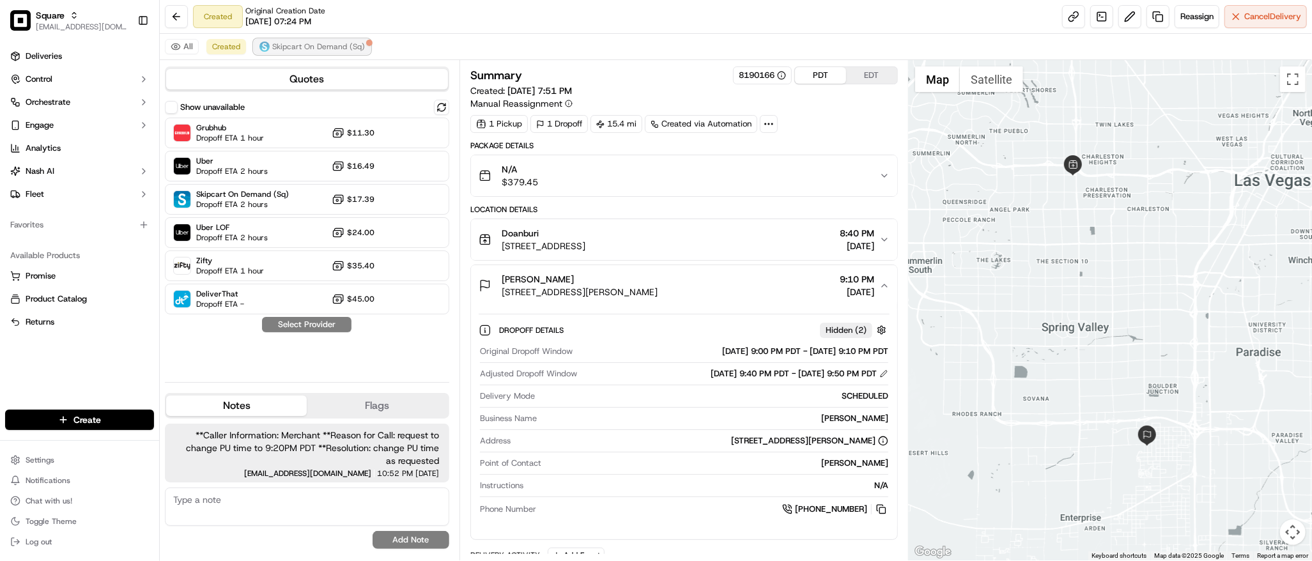
click at [324, 47] on span "Skipcart On Demand (Sq)" at bounding box center [318, 47] width 93 height 10
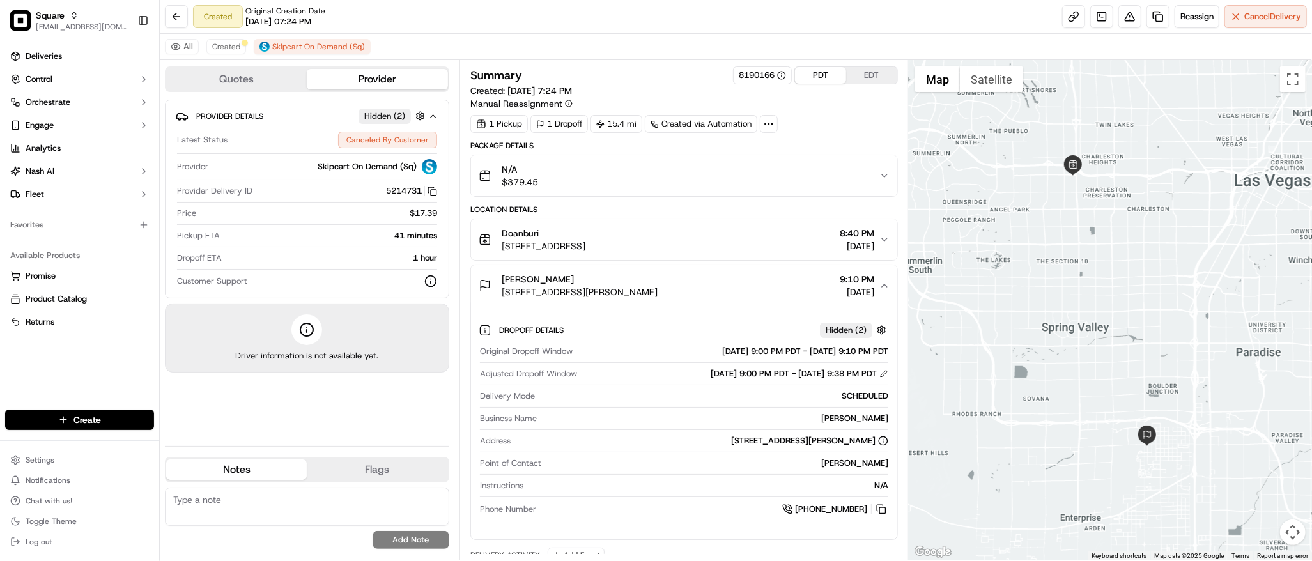
click at [223, 38] on div "All Created Skipcart On Demand (Sq)" at bounding box center [736, 47] width 1152 height 26
click at [226, 47] on span "Created" at bounding box center [226, 47] width 28 height 10
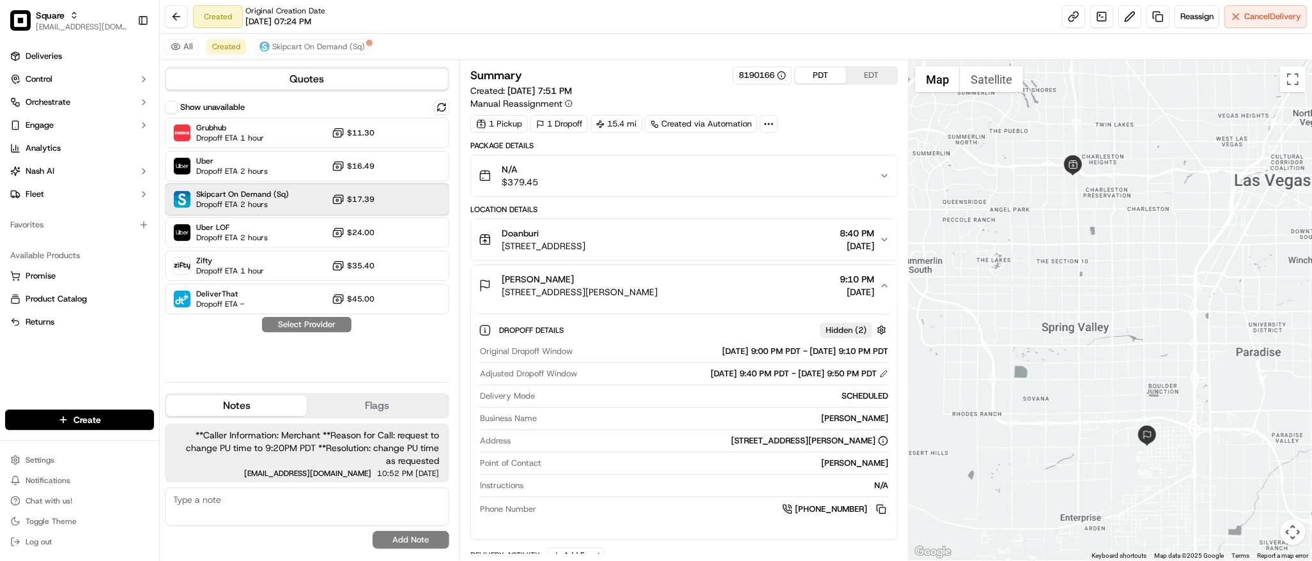
click at [293, 208] on div "Skipcart On Demand (Sq) Dropoff ETA 2 hours $17.39" at bounding box center [307, 199] width 284 height 31
click at [319, 327] on button "Assign Provider" at bounding box center [306, 324] width 91 height 15
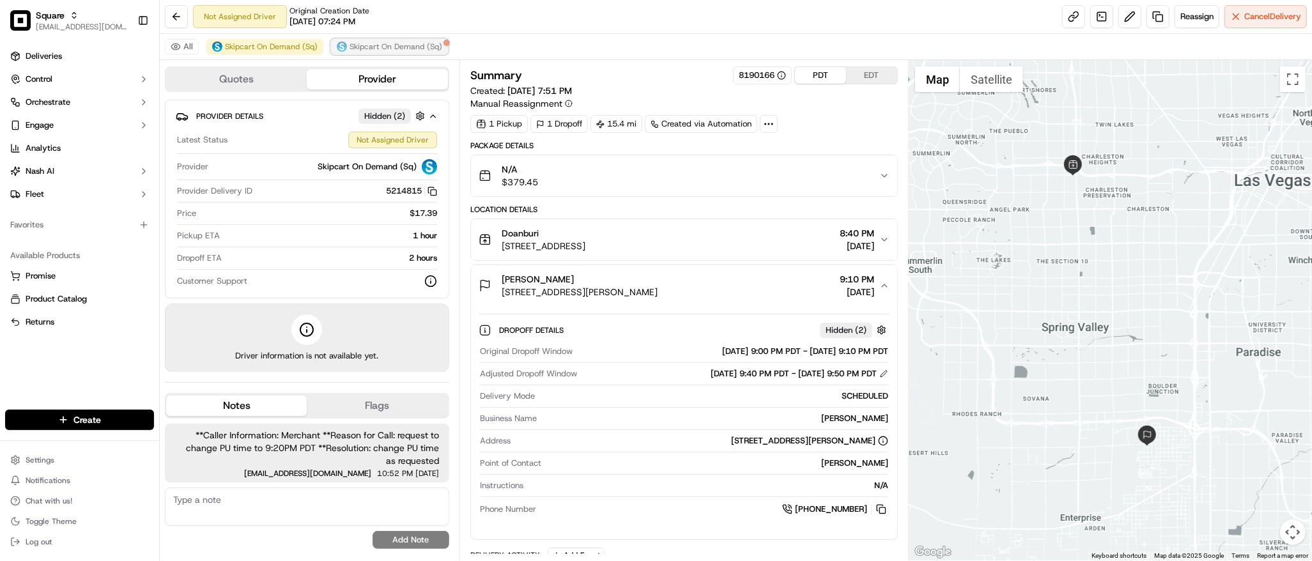
click at [379, 52] on button "Skipcart On Demand (Sq)" at bounding box center [389, 46] width 117 height 15
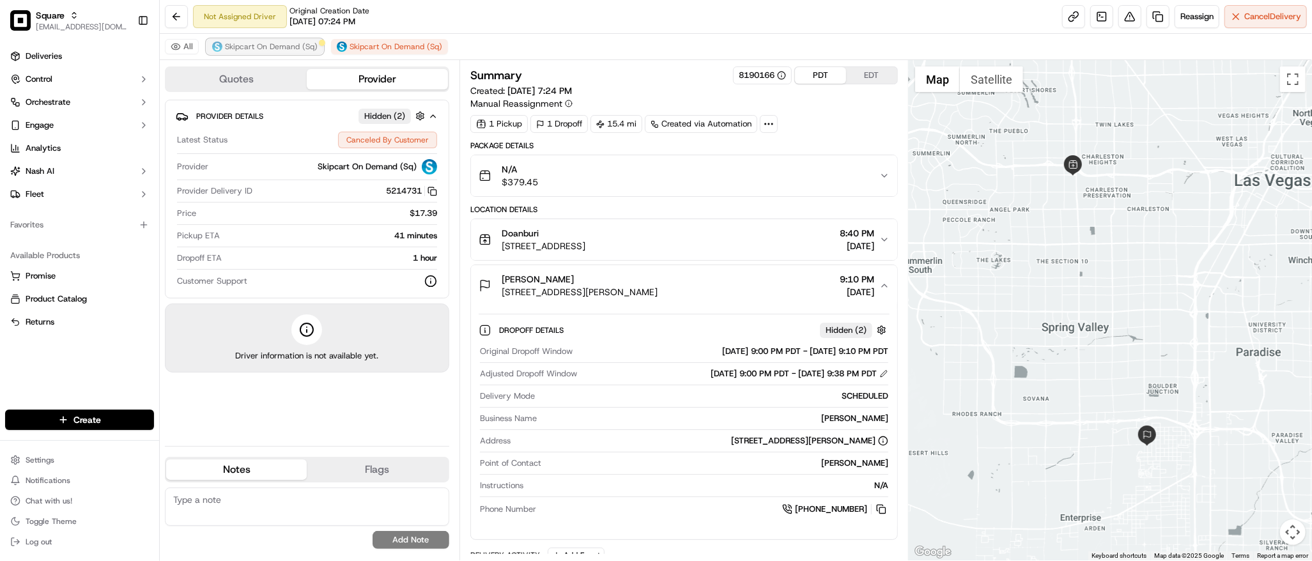
click at [266, 49] on span "Skipcart On Demand (Sq)" at bounding box center [271, 47] width 93 height 10
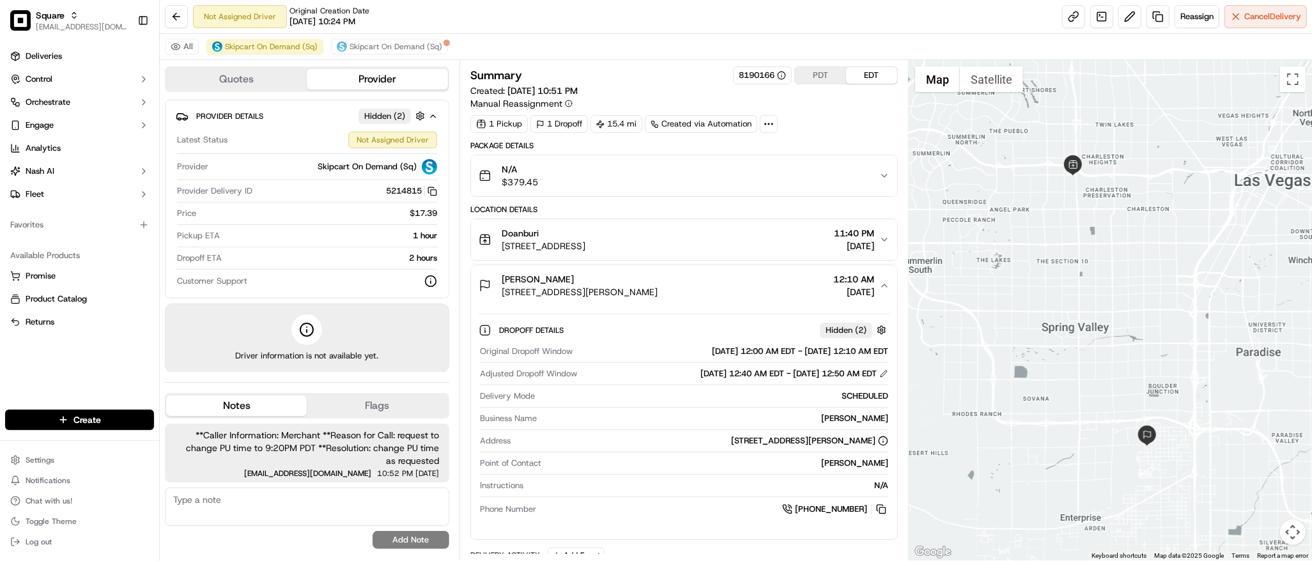
click at [876, 75] on button "EDT" at bounding box center [871, 75] width 51 height 17
click at [815, 76] on button "PDT" at bounding box center [820, 75] width 51 height 17
click at [866, 77] on button "EDT" at bounding box center [871, 75] width 51 height 17
click at [818, 79] on button "PDT" at bounding box center [820, 75] width 51 height 17
click at [783, 240] on div "Doanburi 110 S Rainbow Blvd 108 Suite, Las Vegas, NV 89145, USA 8:40 PM 09/15/2…" at bounding box center [678, 240] width 401 height 26
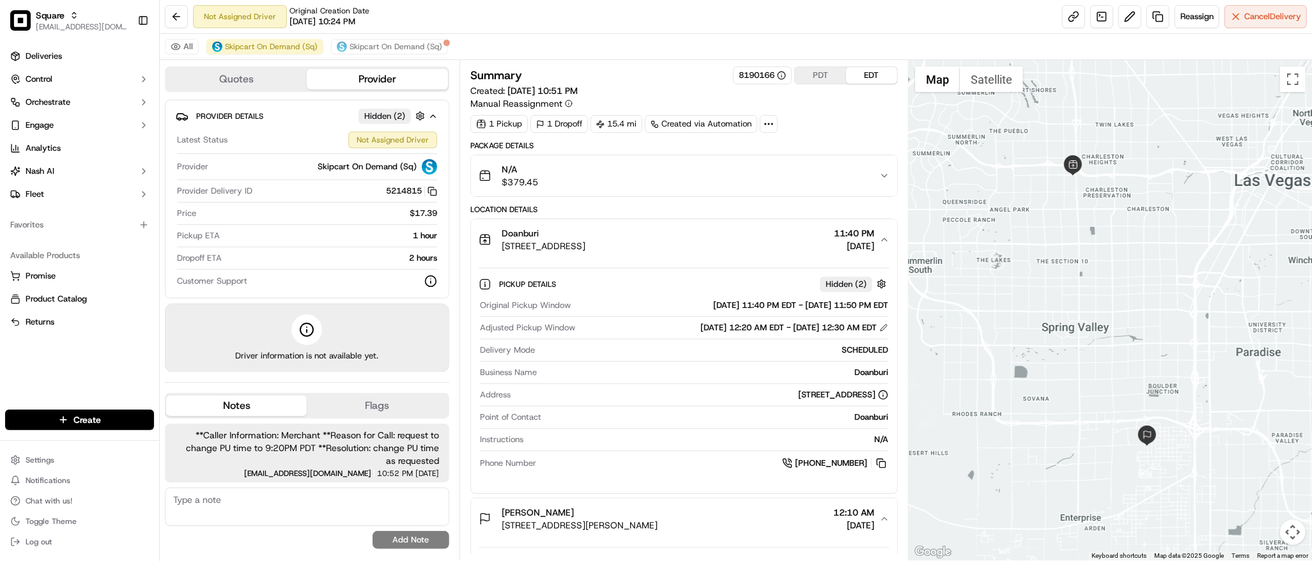
click at [870, 79] on button "EDT" at bounding box center [871, 75] width 51 height 17
